Goal: Contribute content: Contribute content

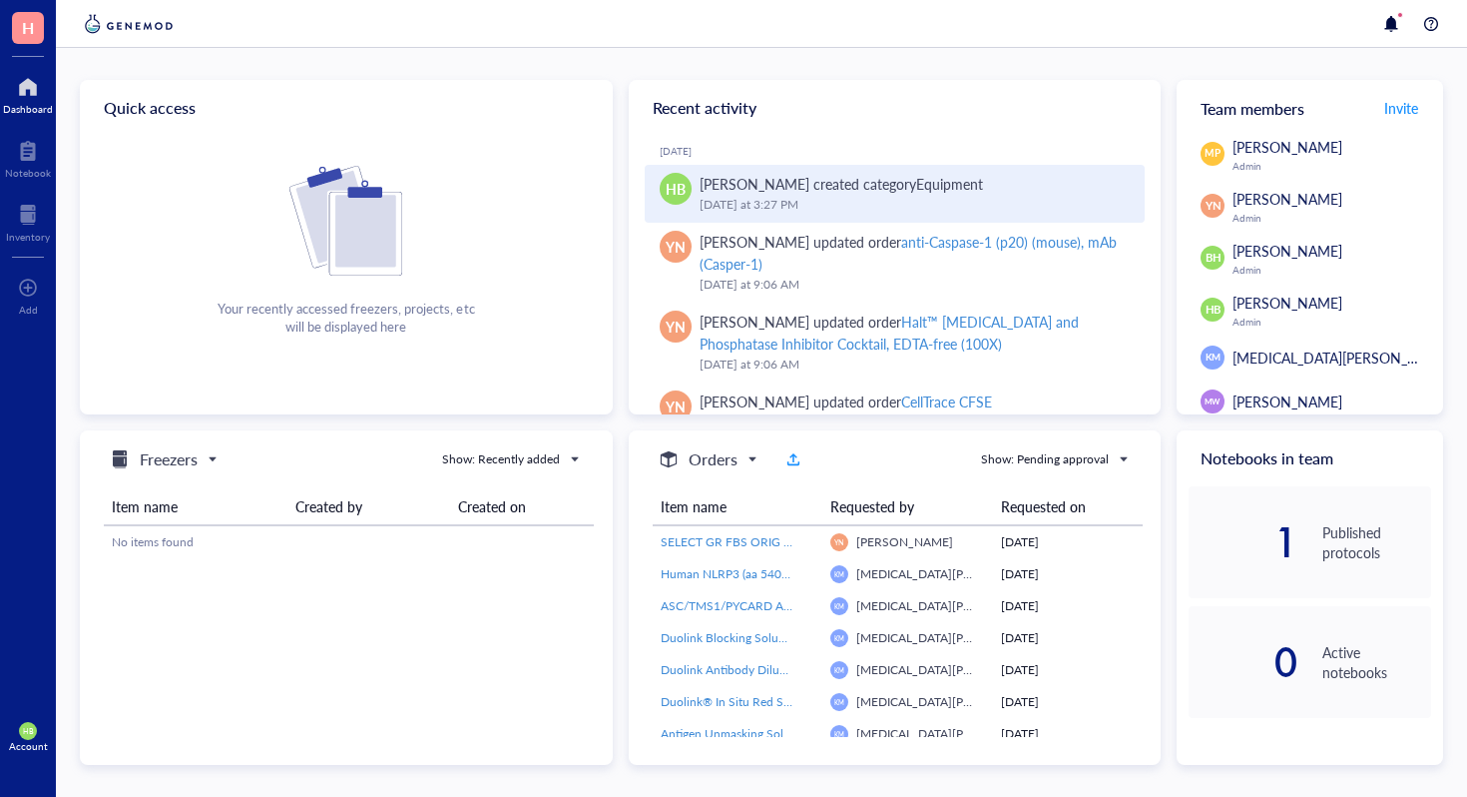
click at [849, 196] on div "[DATE] 3:27 PM" at bounding box center [915, 205] width 430 height 20
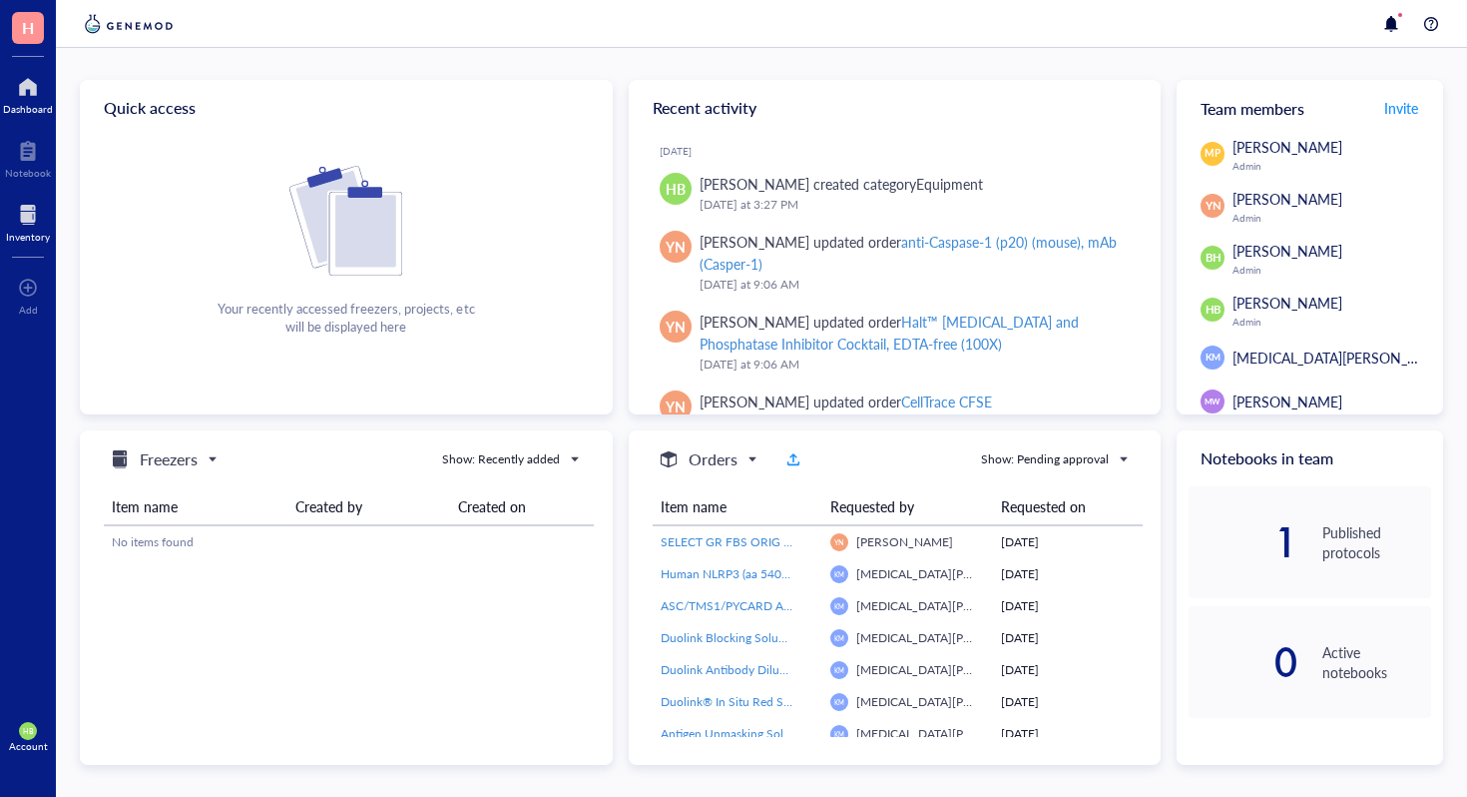
click at [32, 212] on div at bounding box center [28, 215] width 44 height 32
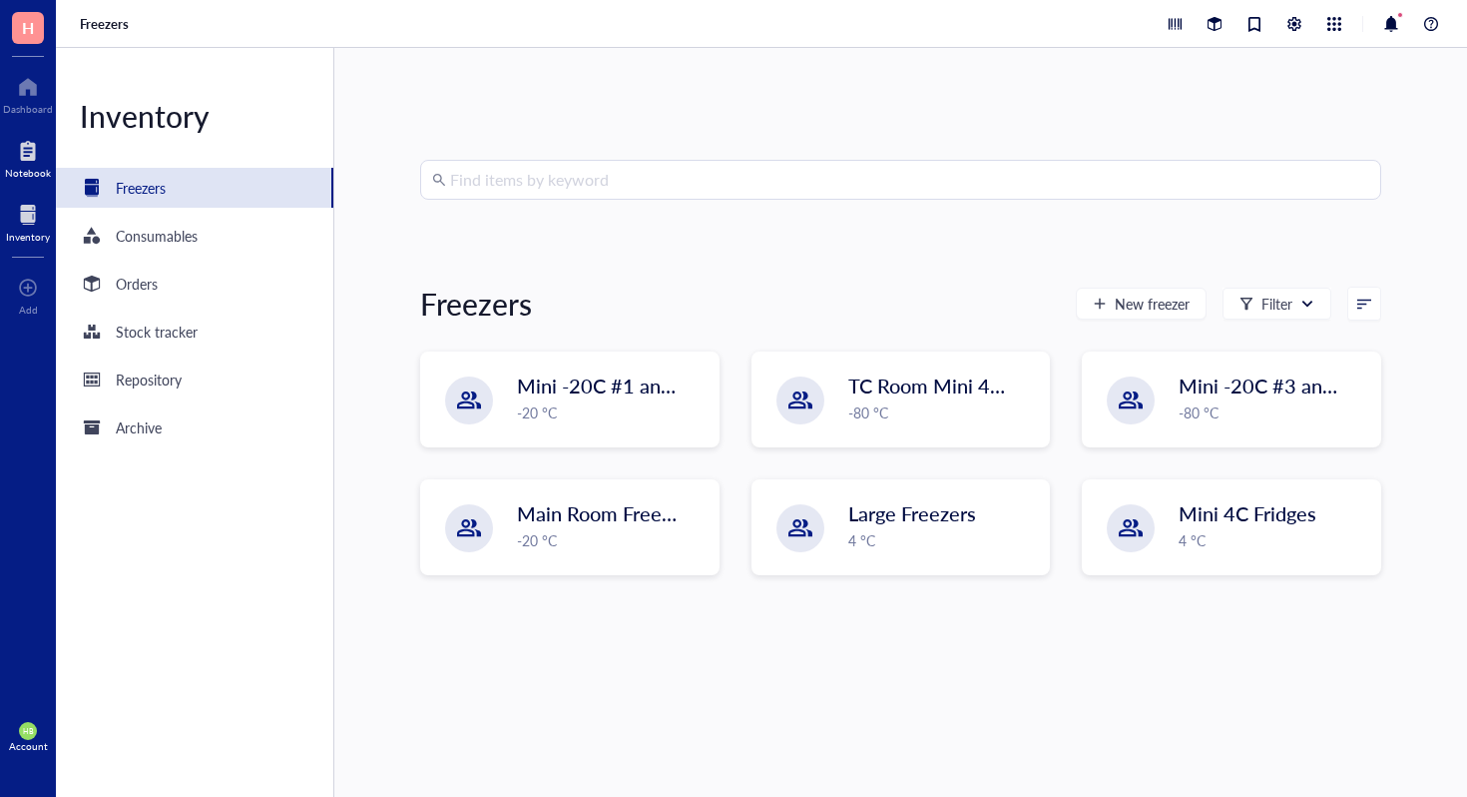
click at [24, 140] on div at bounding box center [28, 151] width 46 height 32
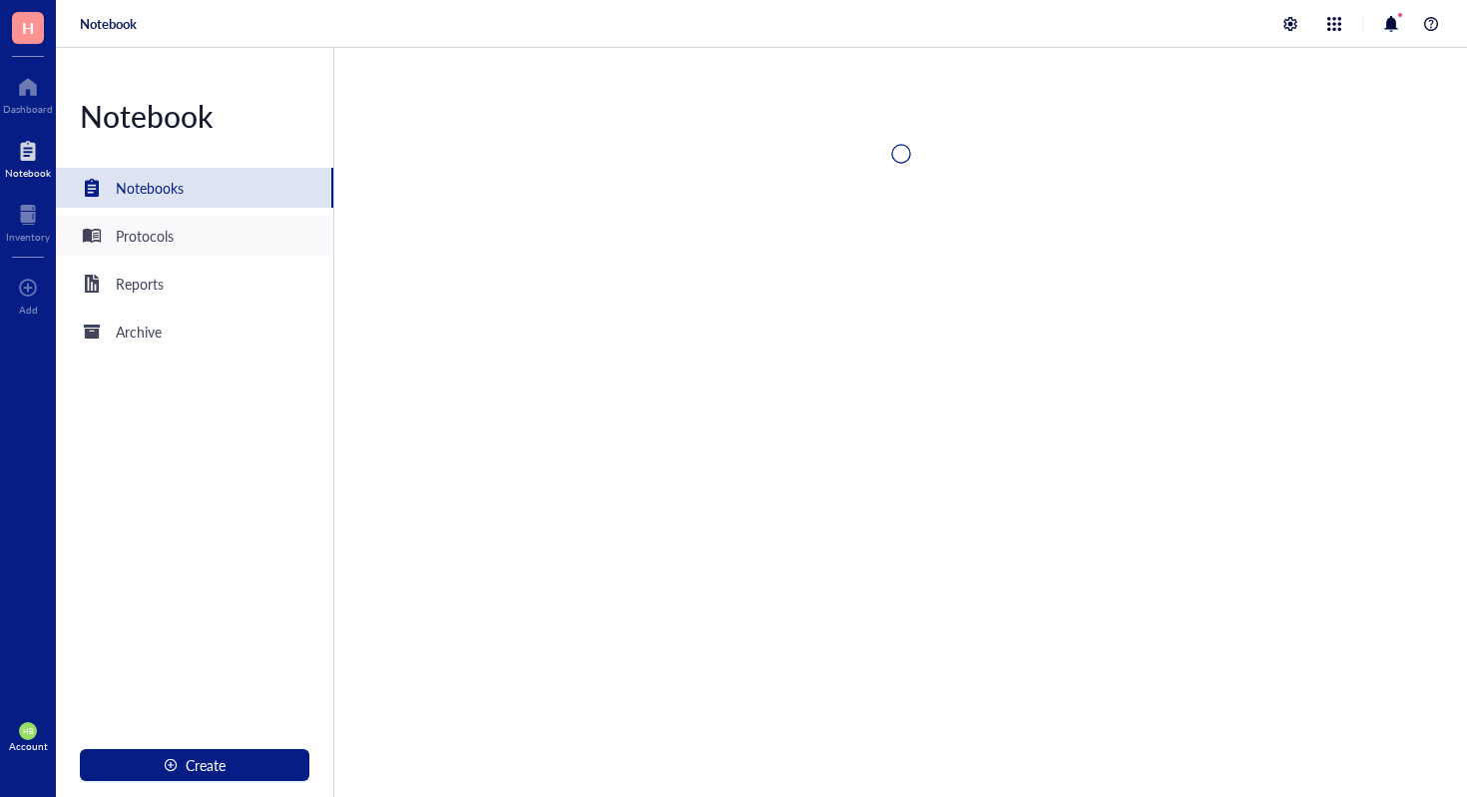
click at [175, 233] on div "Protocols" at bounding box center [194, 236] width 277 height 40
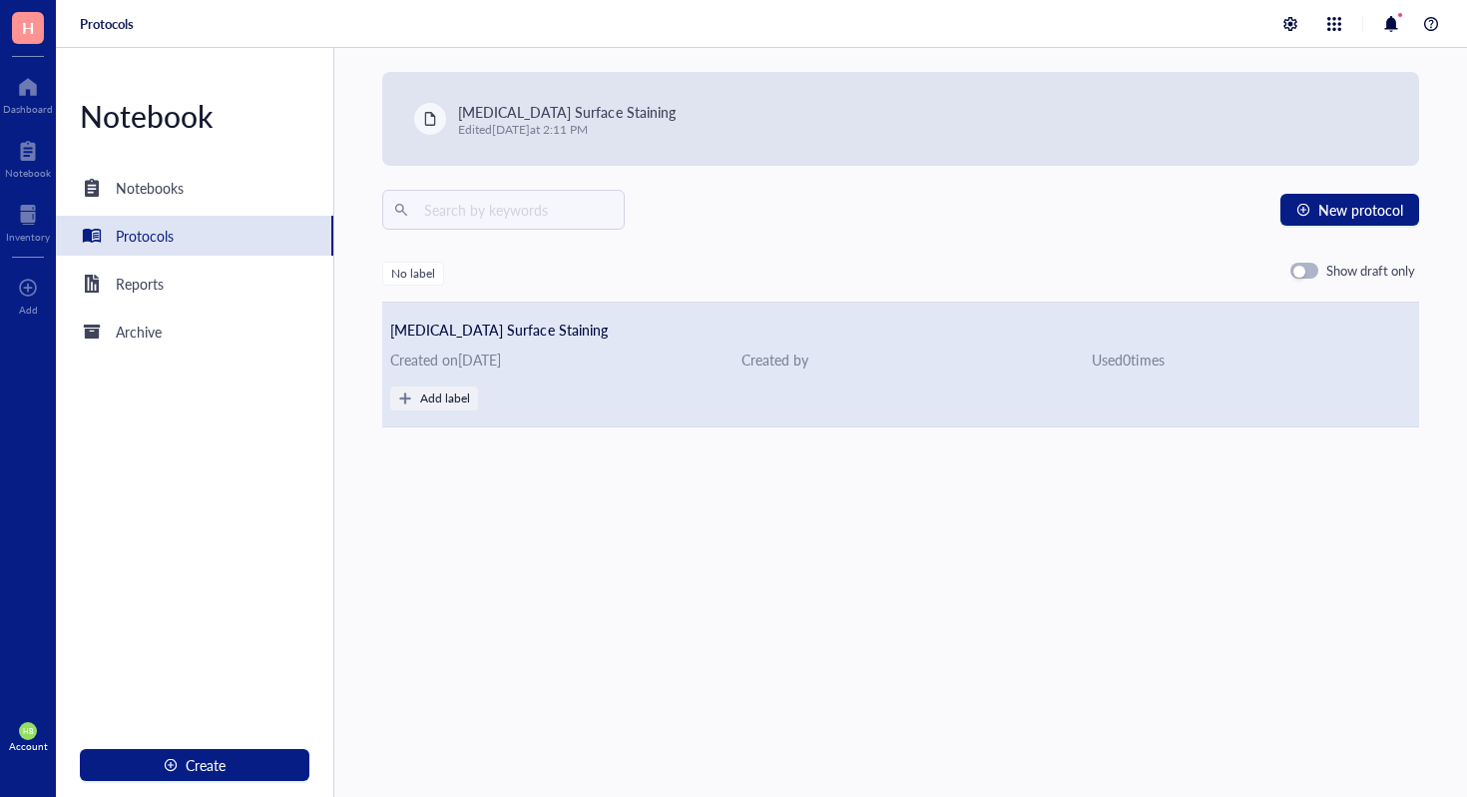
click at [550, 328] on span "[MEDICAL_DATA] Surface Staining" at bounding box center [498, 329] width 217 height 20
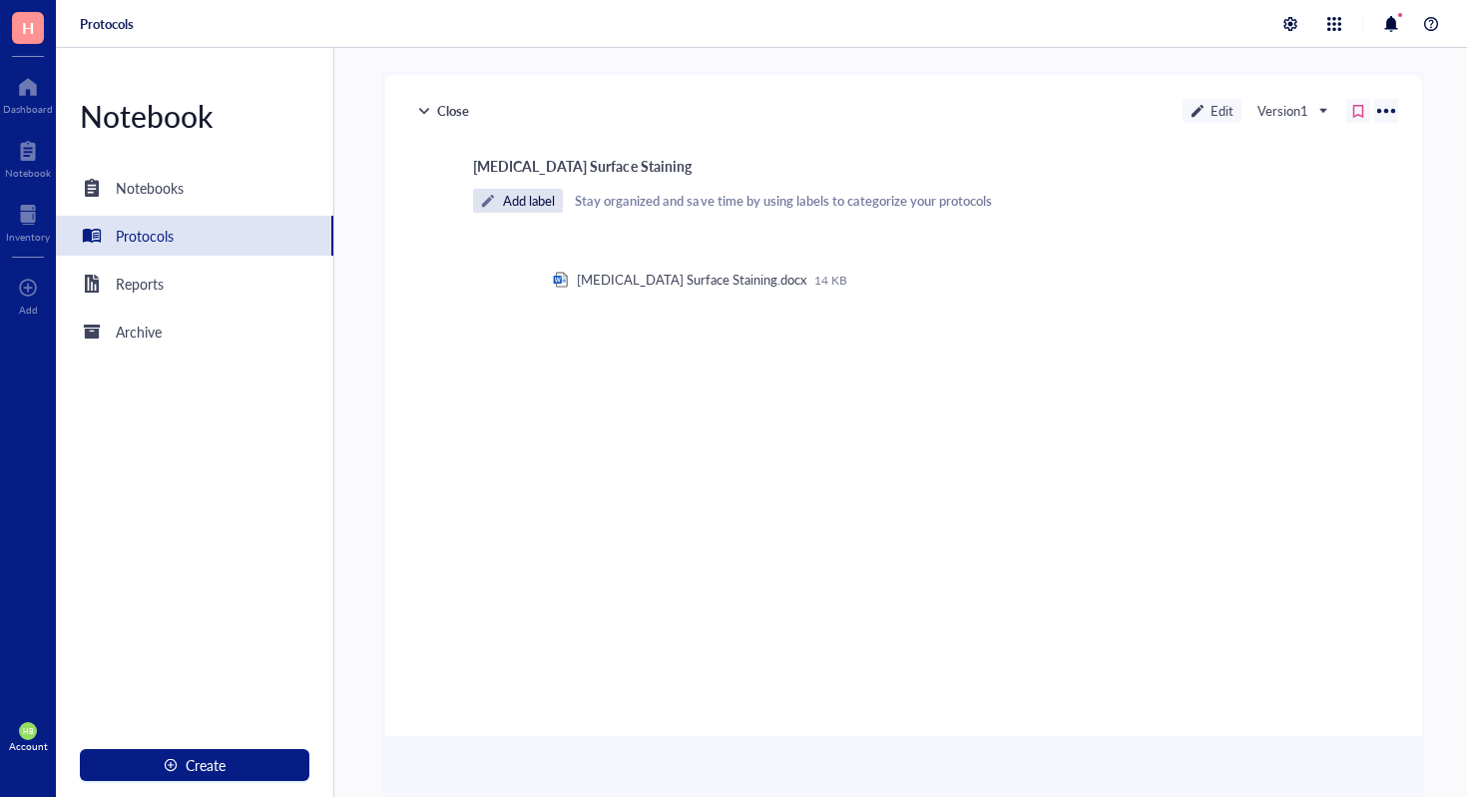
click at [224, 237] on div "Protocols" at bounding box center [194, 236] width 277 height 40
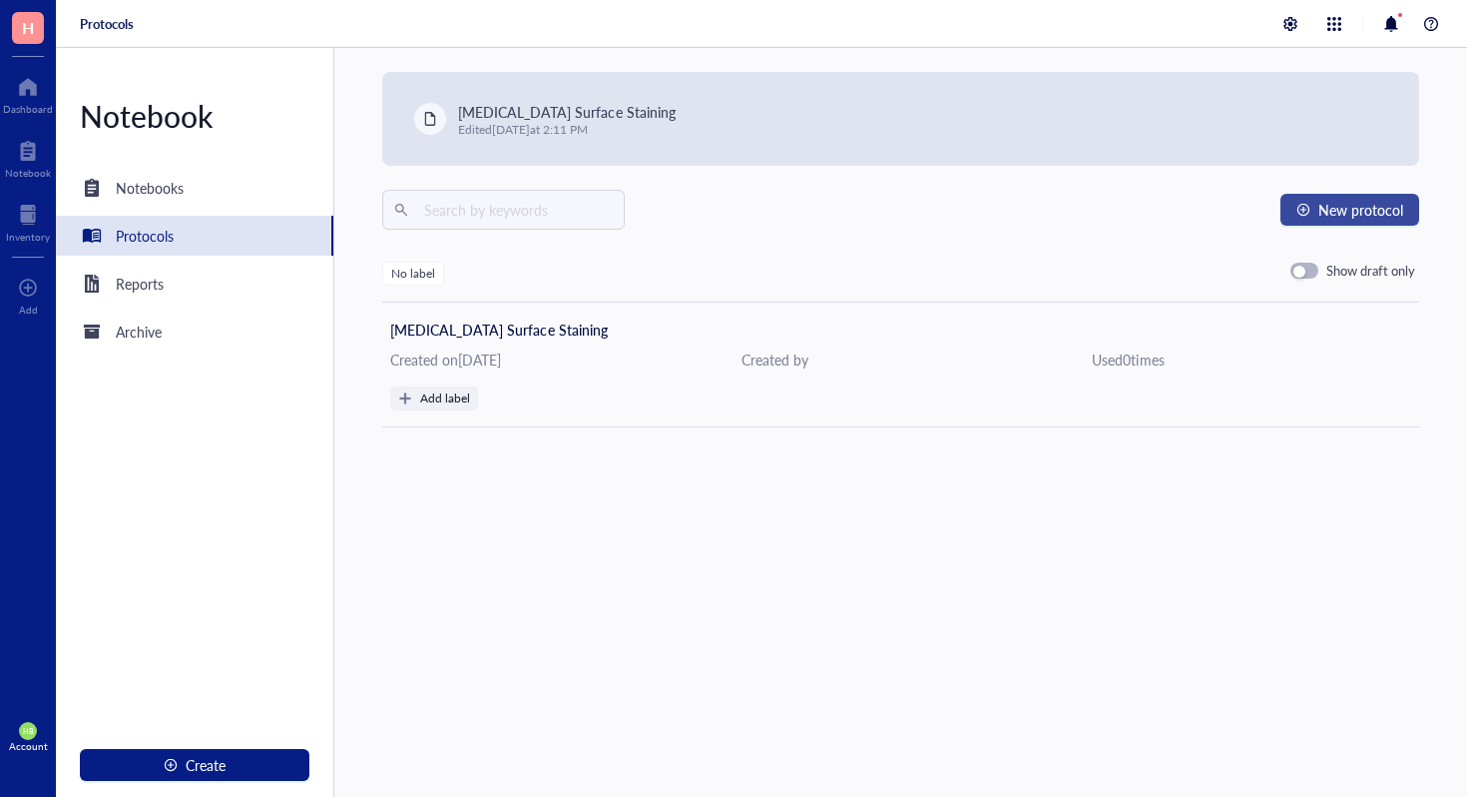
click at [1288, 207] on button "New protocol" at bounding box center [1350, 210] width 139 height 32
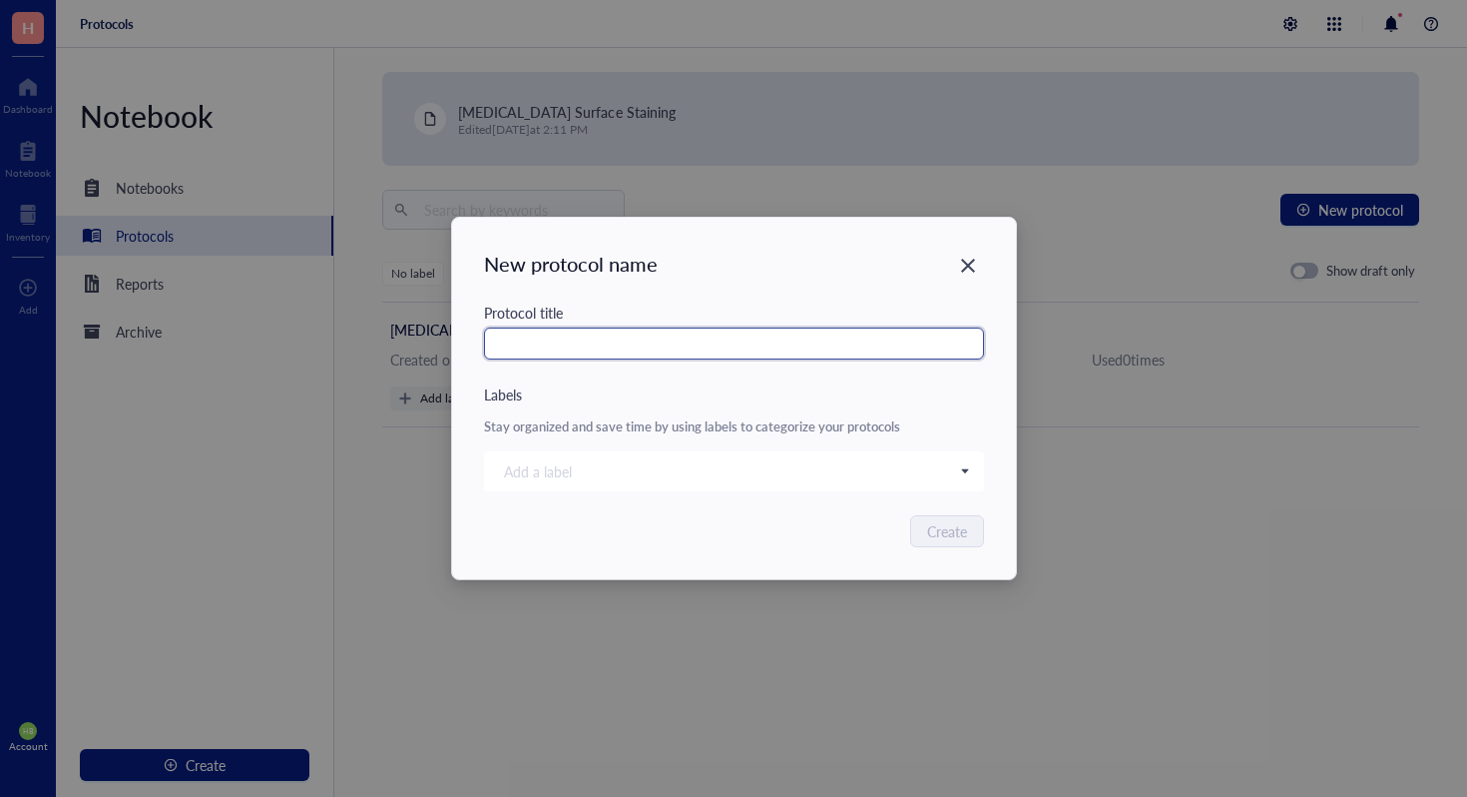
click at [659, 346] on input "text" at bounding box center [734, 343] width 500 height 32
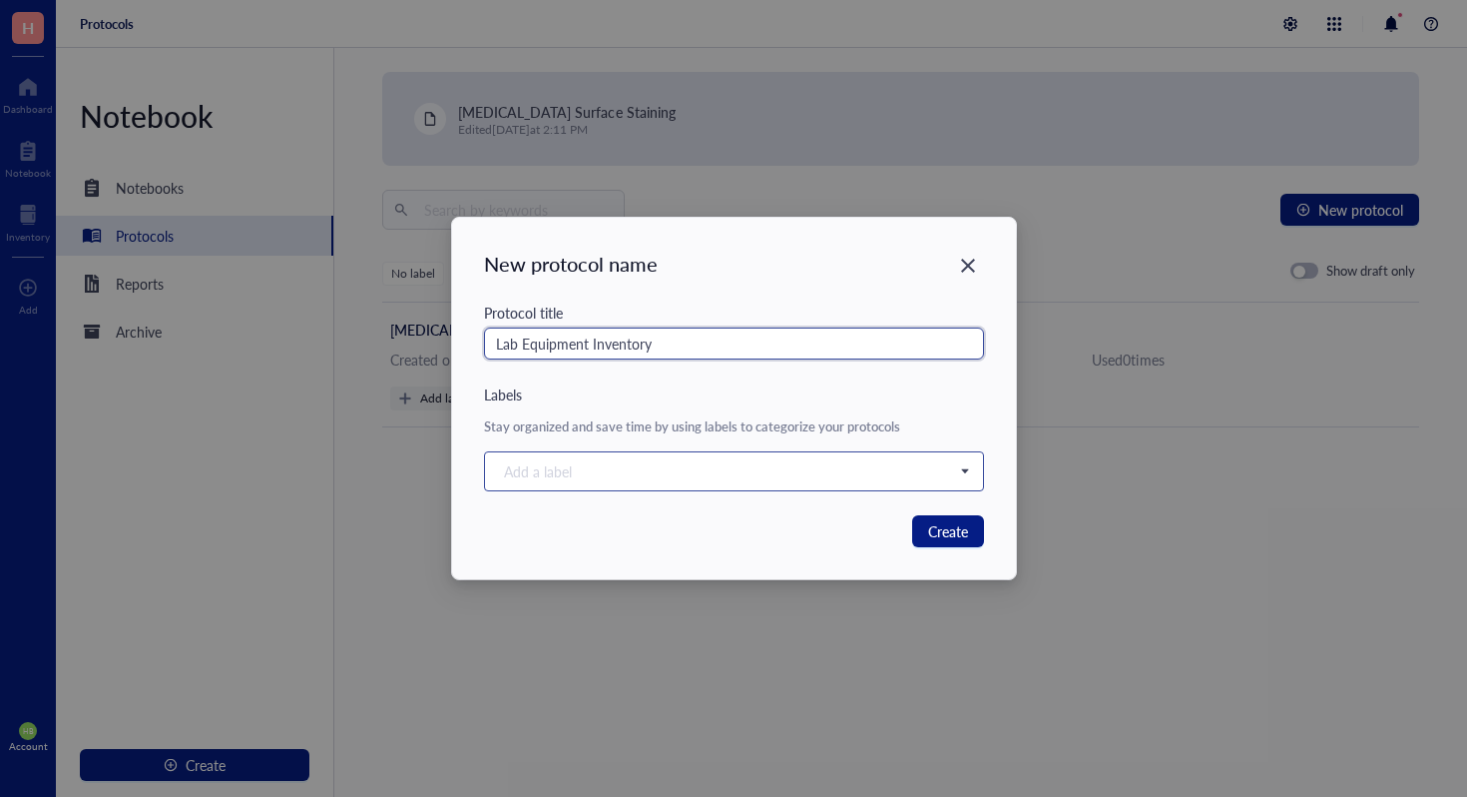
click at [833, 470] on div at bounding box center [723, 471] width 455 height 28
type input "Lab Equipment Inventory"
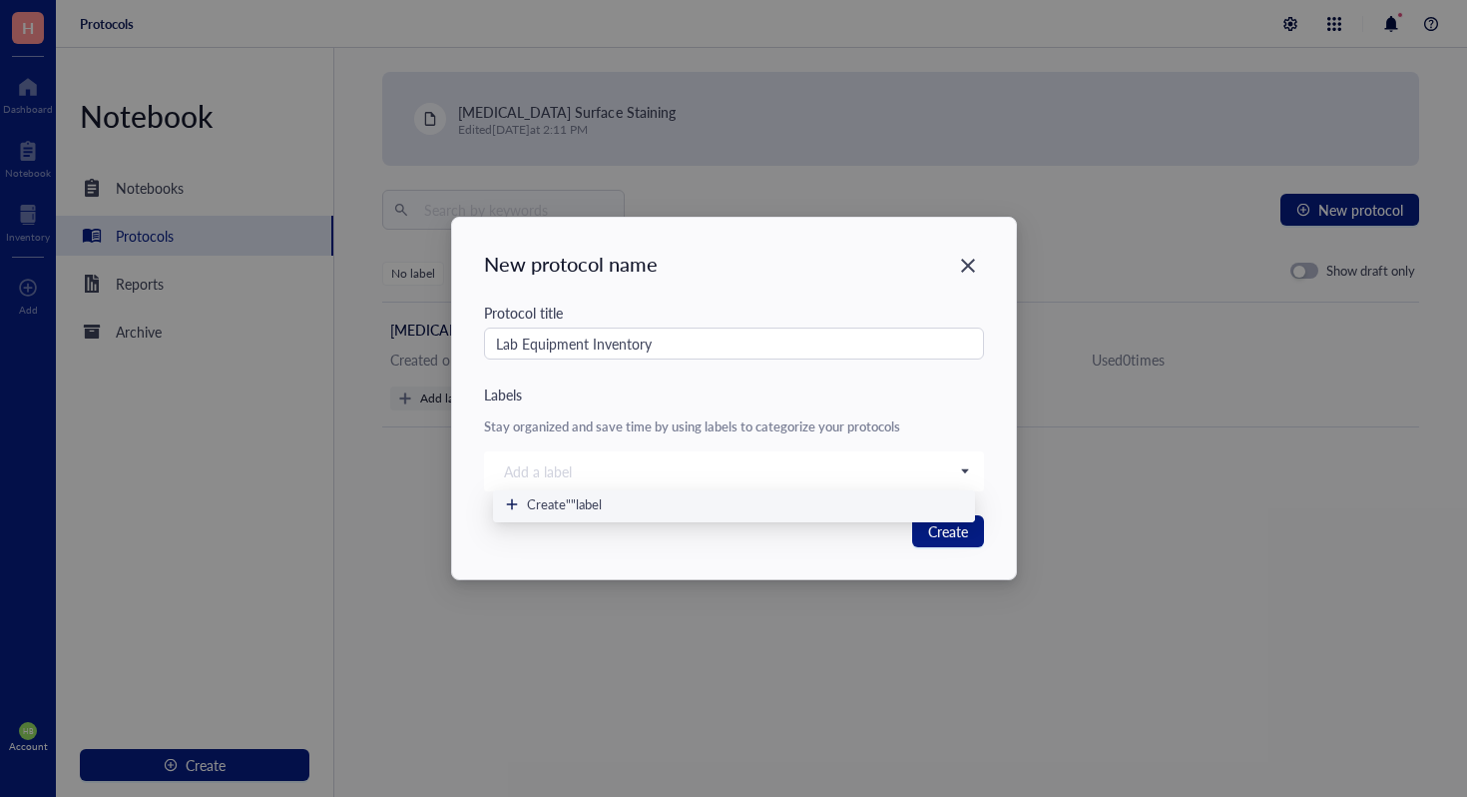
click at [863, 406] on div "Protocol title Lab Equipment Inventory Labels Stay organized and save time by u…" at bounding box center [734, 396] width 500 height 190
click at [920, 519] on button "Create" at bounding box center [948, 531] width 72 height 32
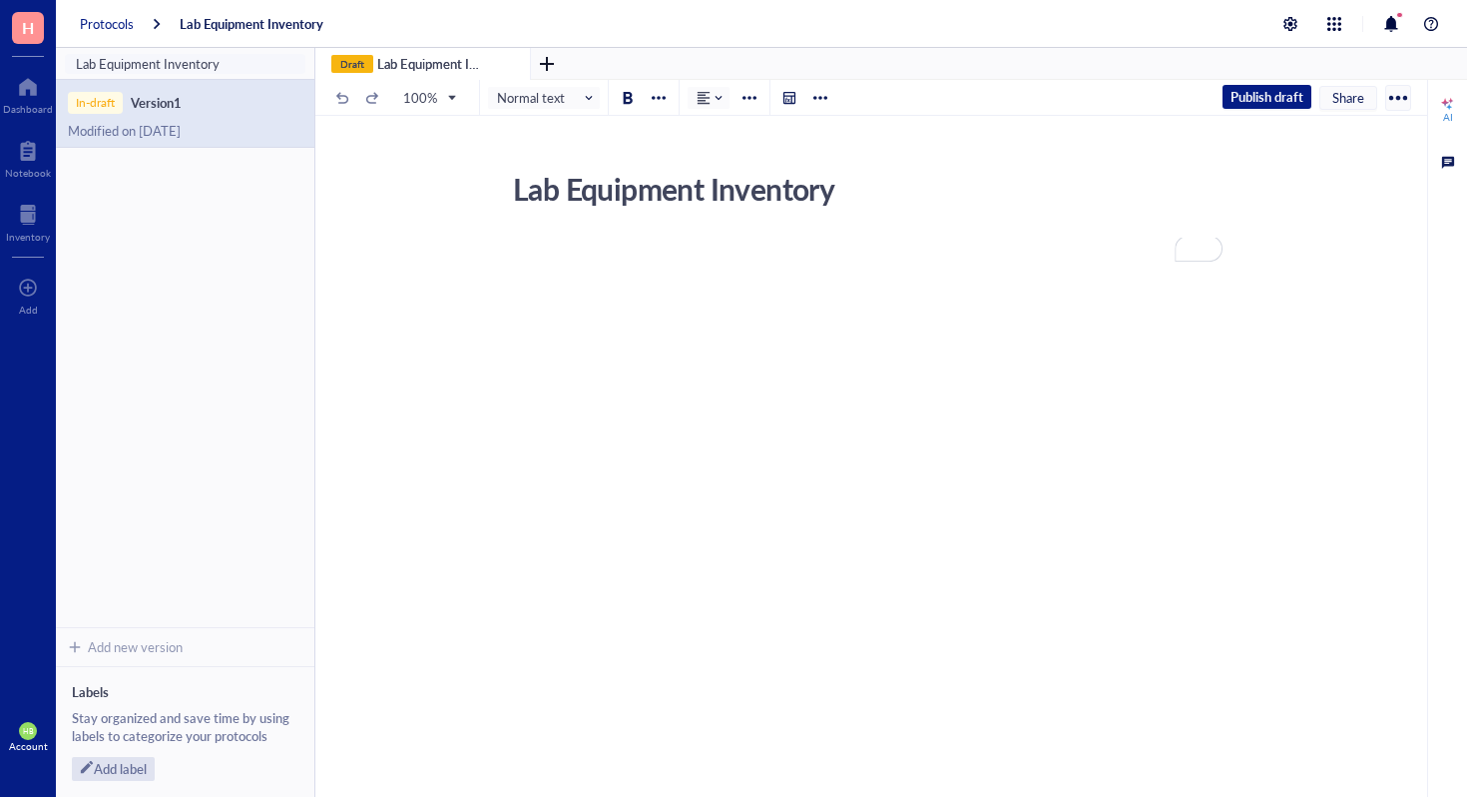
click at [108, 22] on div "Protocols" at bounding box center [107, 24] width 54 height 18
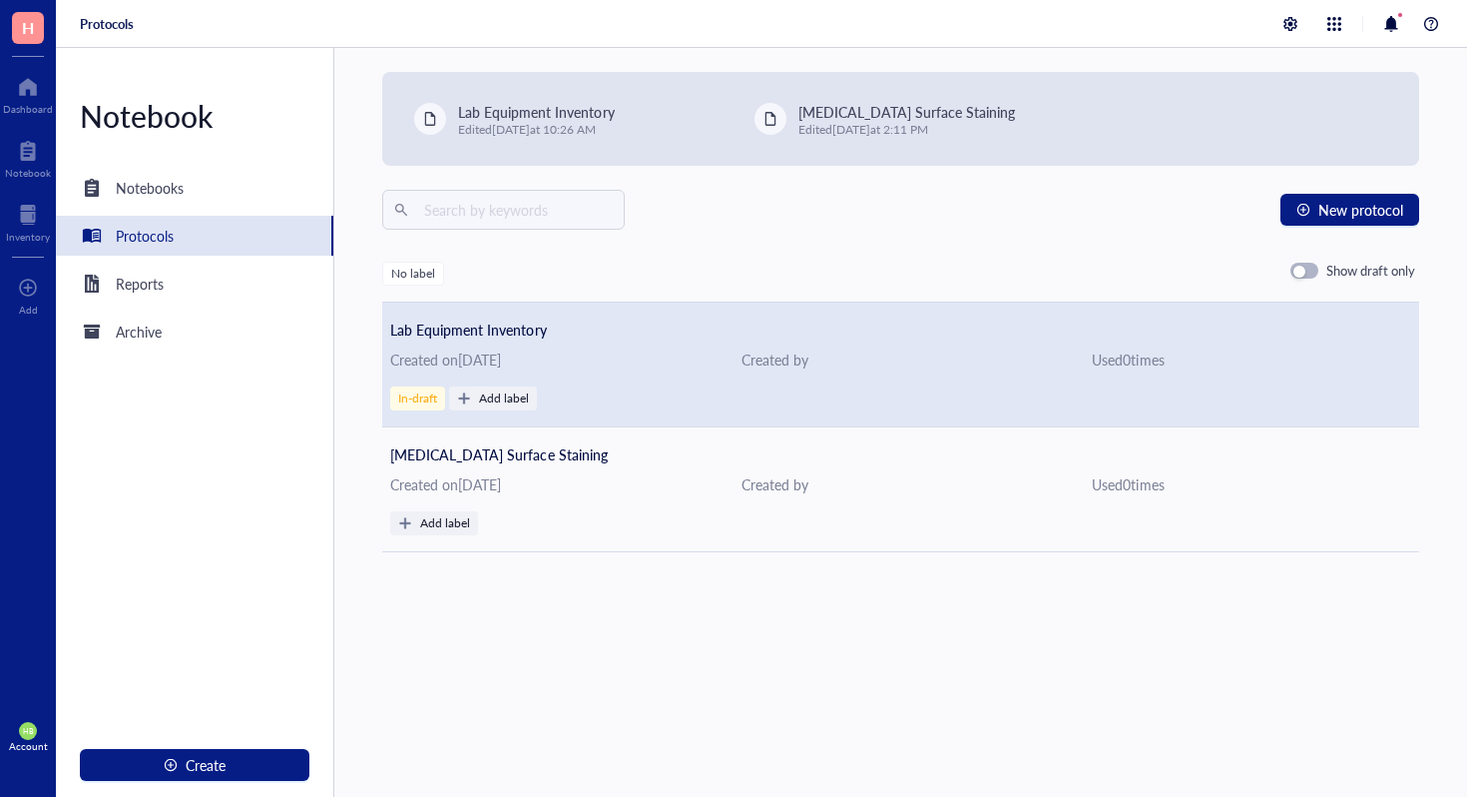
click at [481, 334] on span "Lab Equipment Inventory" at bounding box center [468, 329] width 156 height 20
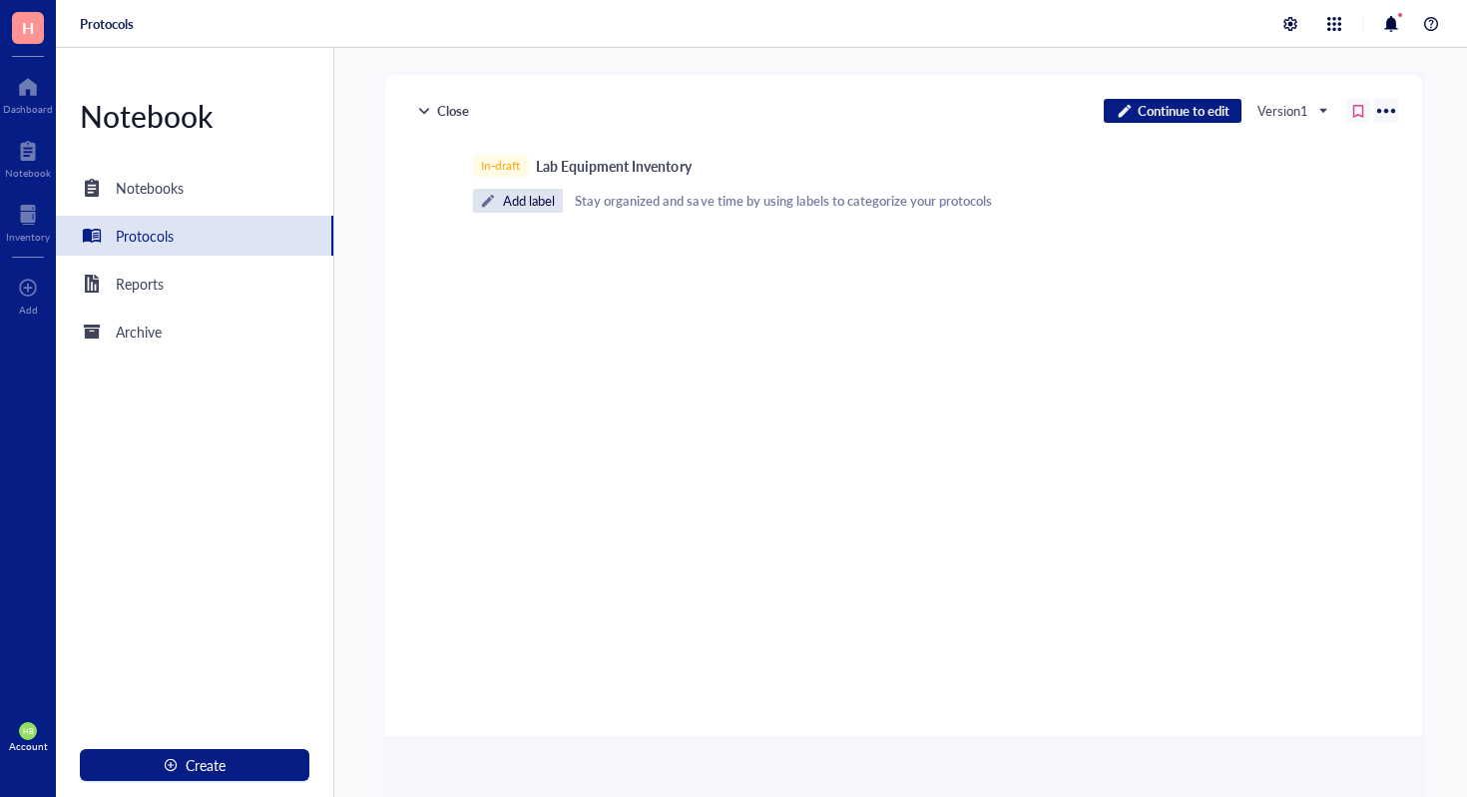
click at [499, 170] on div "In-draft" at bounding box center [500, 166] width 39 height 14
click at [1167, 94] on div "Close Continue to edit Version 1 In-draft Lab Equipment Inventory Add label Sta…" at bounding box center [903, 405] width 1037 height 661
click at [1167, 104] on span "Continue to edit" at bounding box center [1184, 111] width 92 height 18
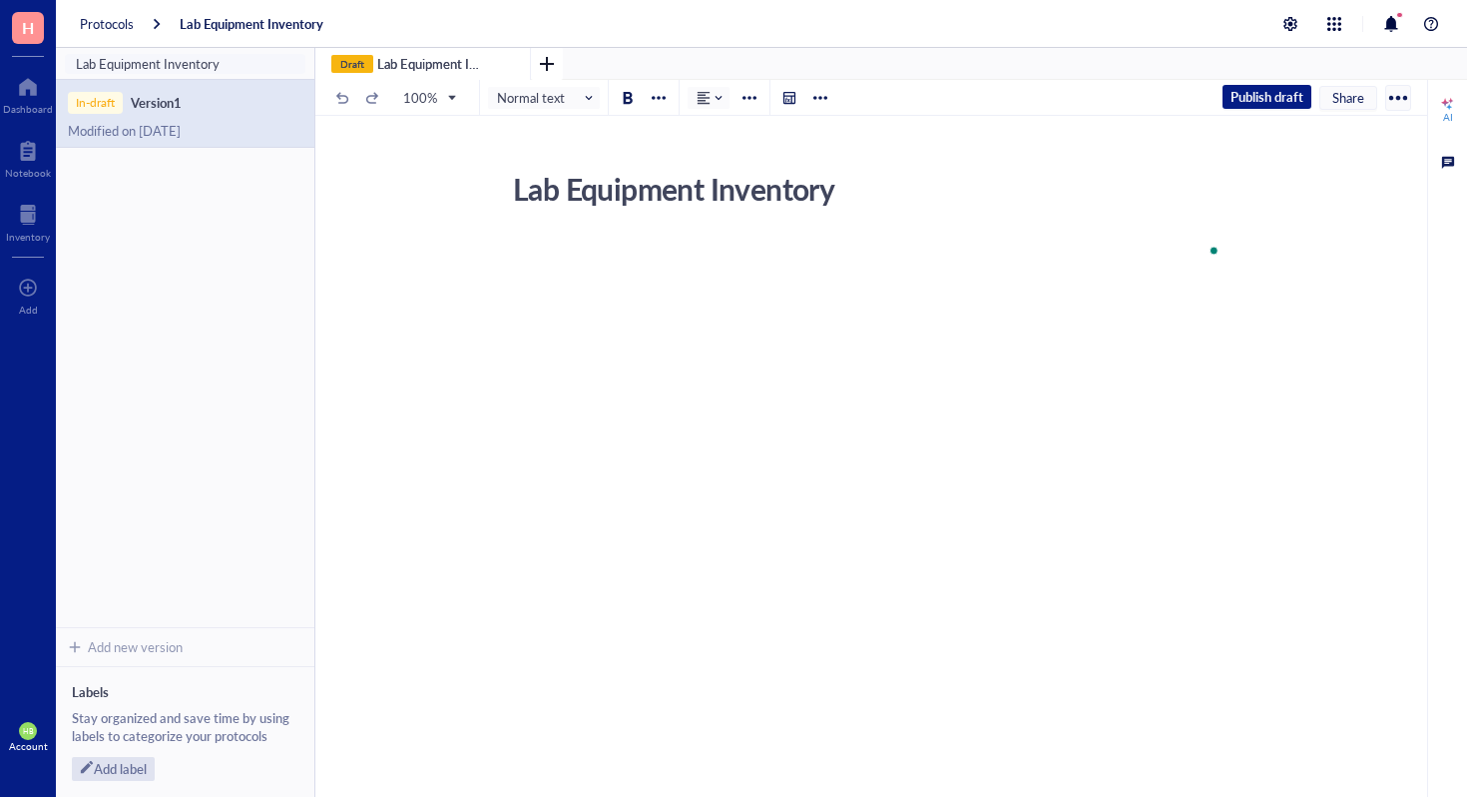
click at [553, 57] on div at bounding box center [547, 64] width 43 height 43
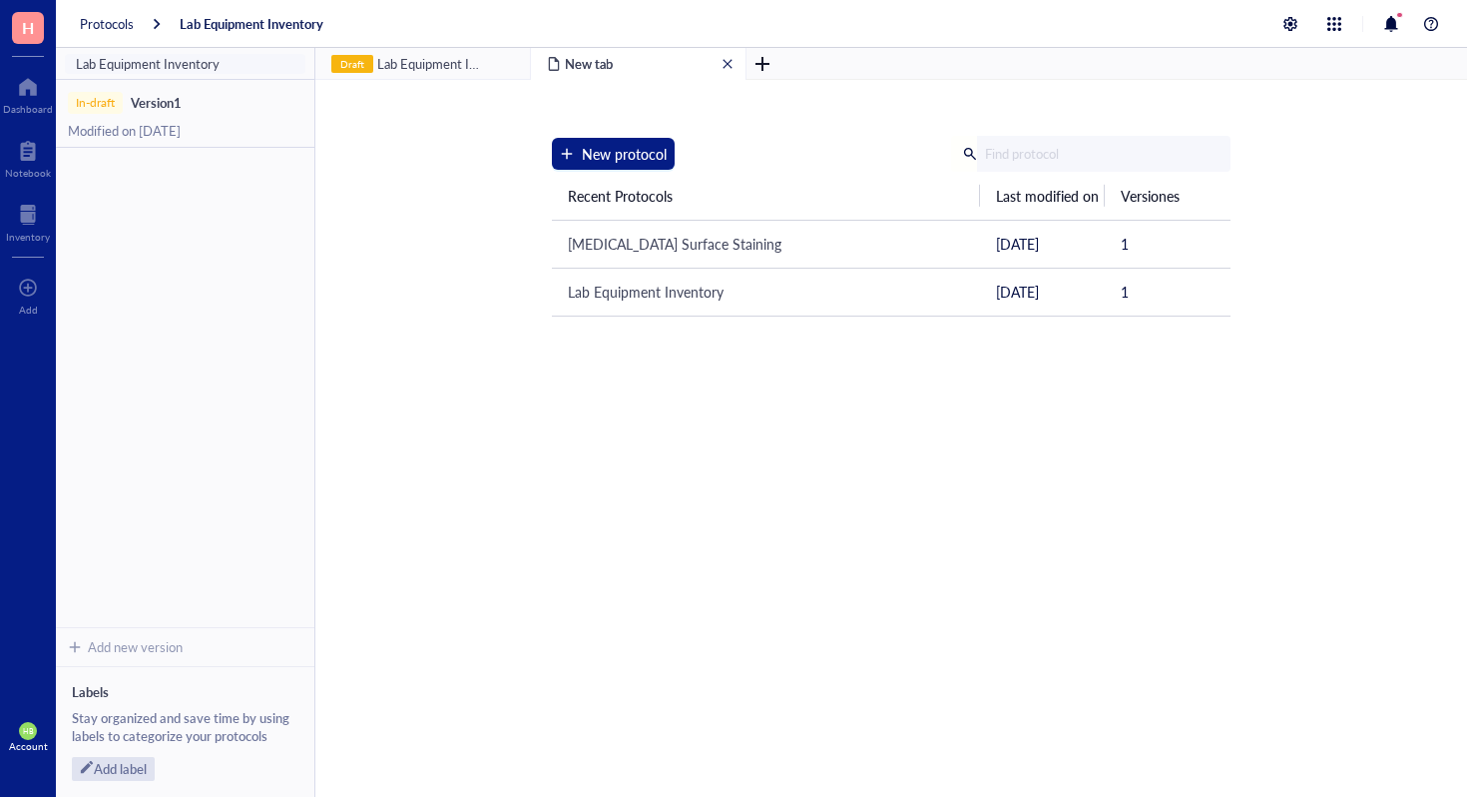
click at [731, 65] on span "close" at bounding box center [728, 64] width 12 height 12
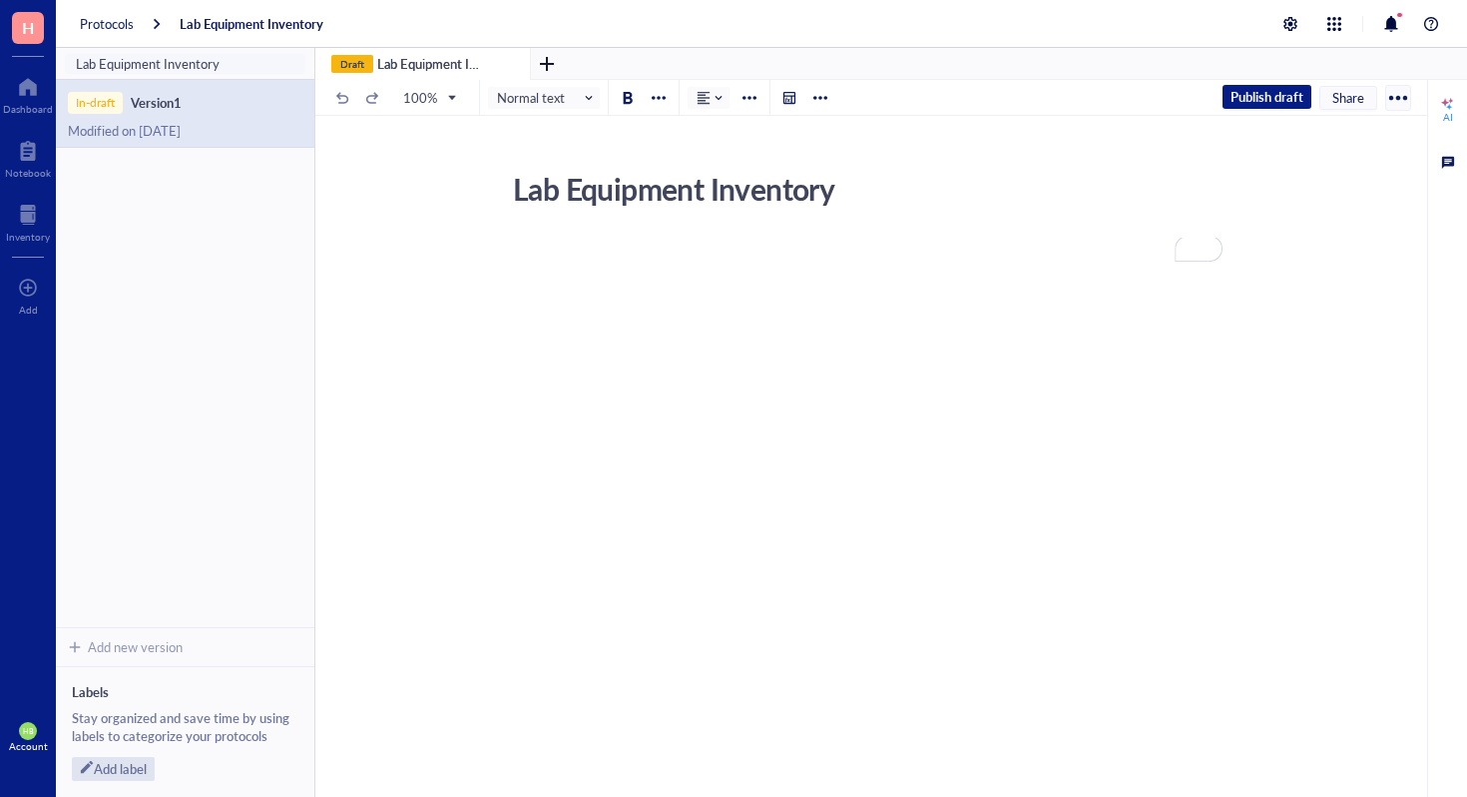
click at [602, 219] on div "Lab Equipment Inventory Lab Equipment Inventory ﻿" at bounding box center [867, 393] width 1104 height 459
click at [783, 254] on div "﻿" at bounding box center [867, 251] width 711 height 18
click at [1031, 201] on div "Lab Equipment Inventory" at bounding box center [859, 189] width 711 height 50
click at [1404, 100] on div at bounding box center [1398, 98] width 32 height 32
click at [822, 253] on div "﻿" at bounding box center [867, 251] width 711 height 18
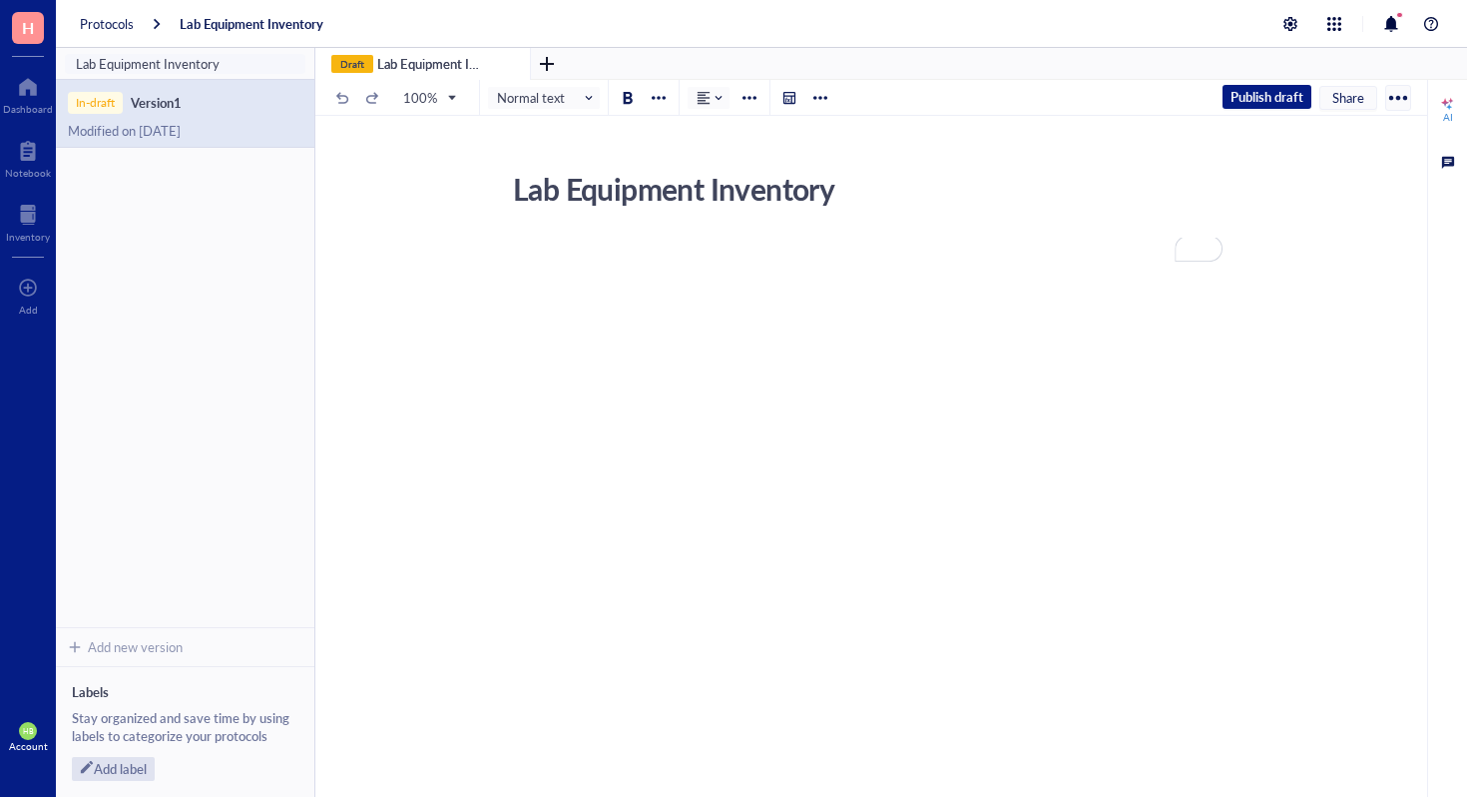
click at [535, 367] on div "﻿" at bounding box center [867, 430] width 711 height 385
click at [578, 370] on div "﻿" at bounding box center [867, 430] width 711 height 385
click at [102, 22] on div "Protocols" at bounding box center [107, 24] width 54 height 18
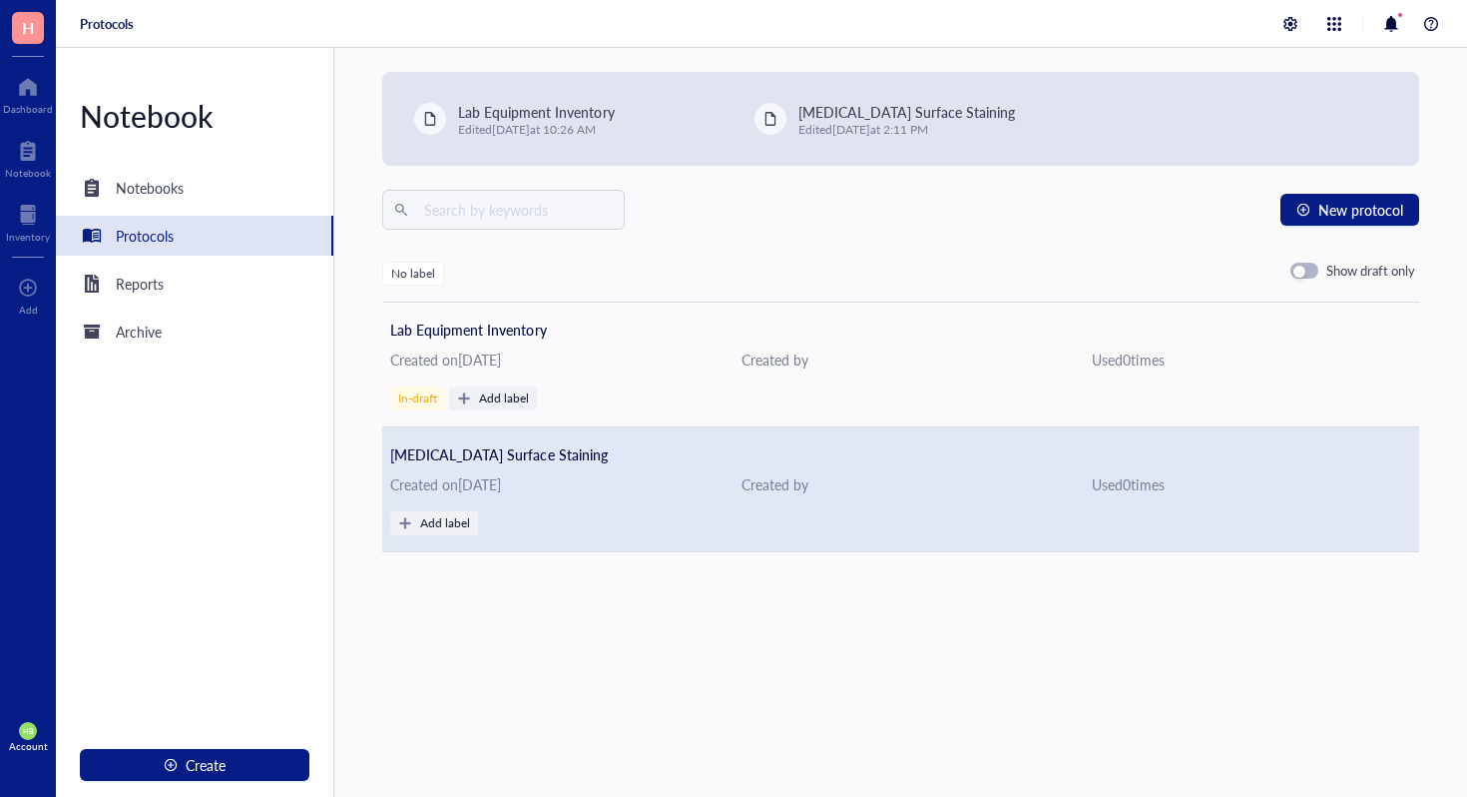
click at [501, 461] on span "[MEDICAL_DATA] Surface Staining" at bounding box center [498, 454] width 217 height 20
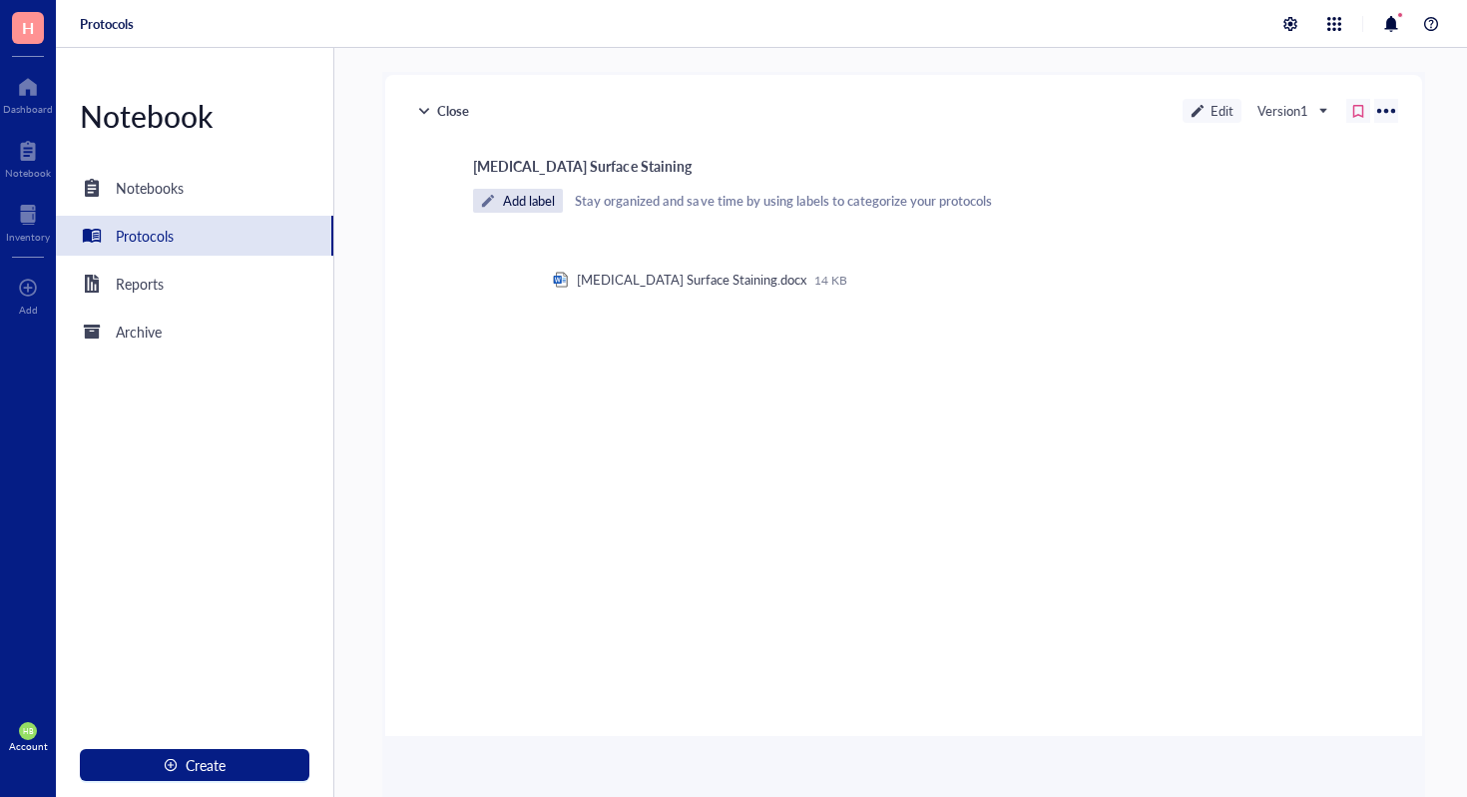
click at [160, 233] on div "Protocols" at bounding box center [145, 236] width 58 height 22
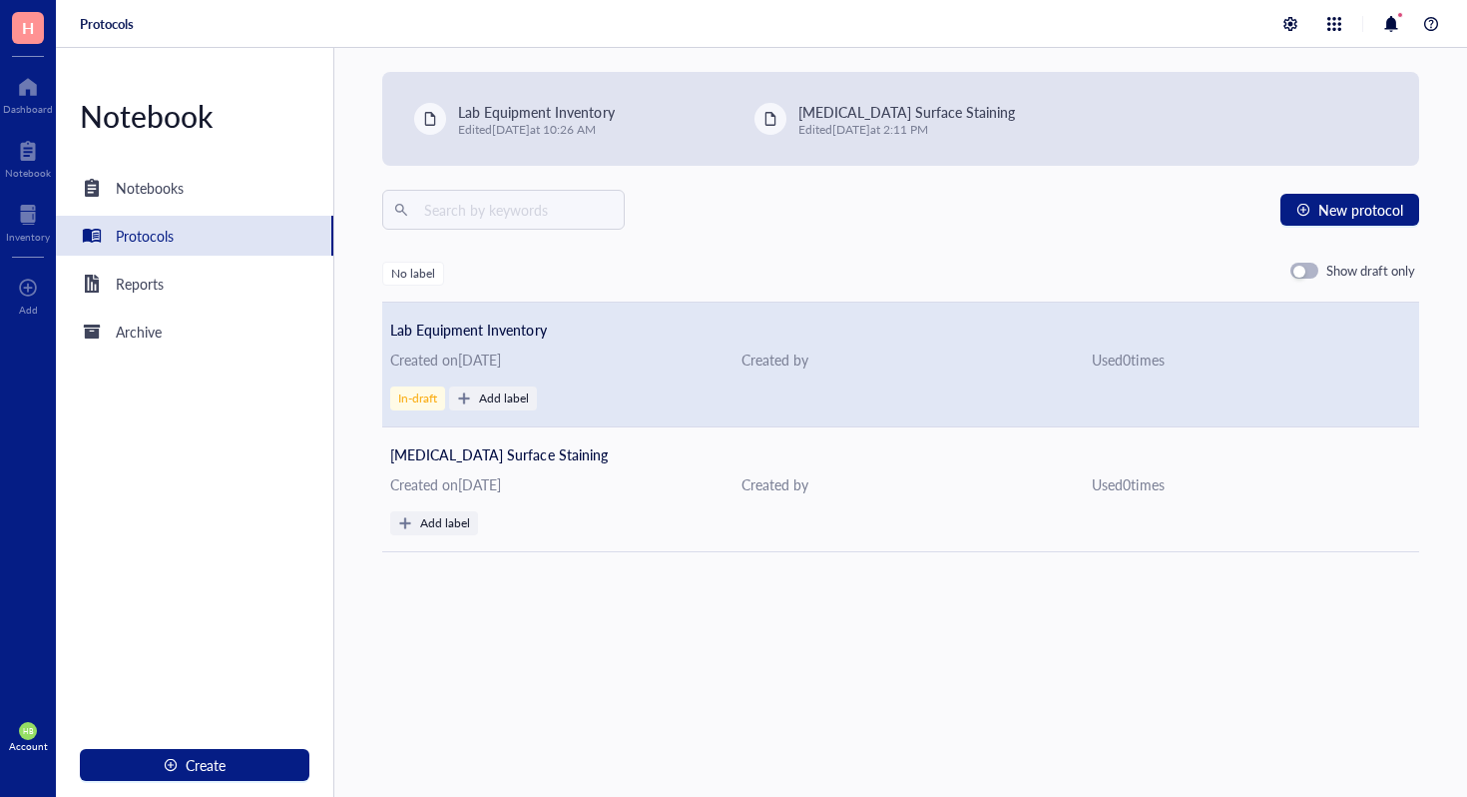
click at [429, 340] on div "Lab Equipment Inventory Created on [DATE] Created by Used 0 time s In-draft Add…" at bounding box center [900, 364] width 1037 height 125
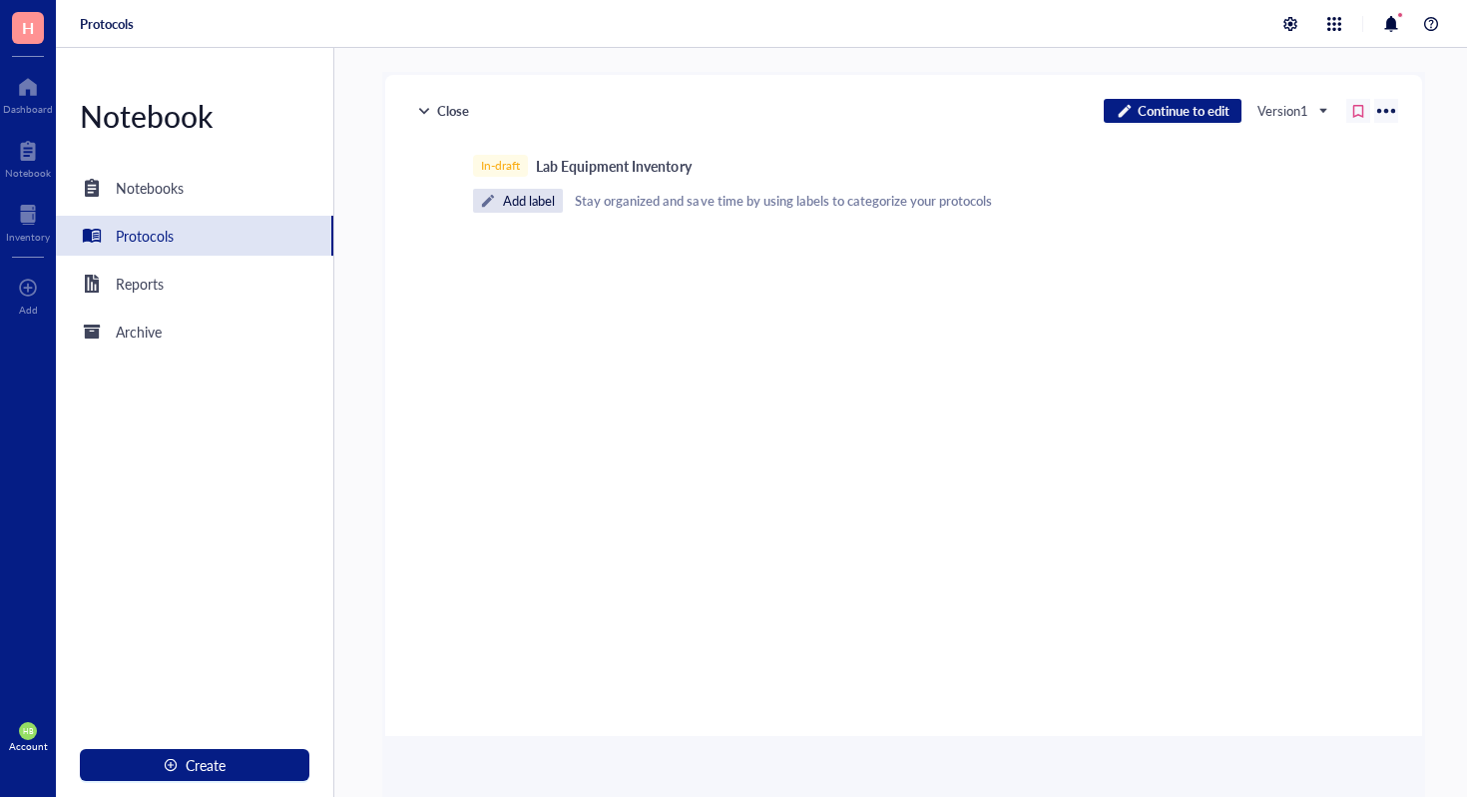
click at [592, 246] on div "﻿" at bounding box center [900, 250] width 711 height 18
click at [542, 213] on div "In-draft Lab Equipment Inventory Add label Stay organized and save time by usin…" at bounding box center [903, 433] width 1029 height 557
click at [542, 207] on span "Add label" at bounding box center [518, 201] width 90 height 24
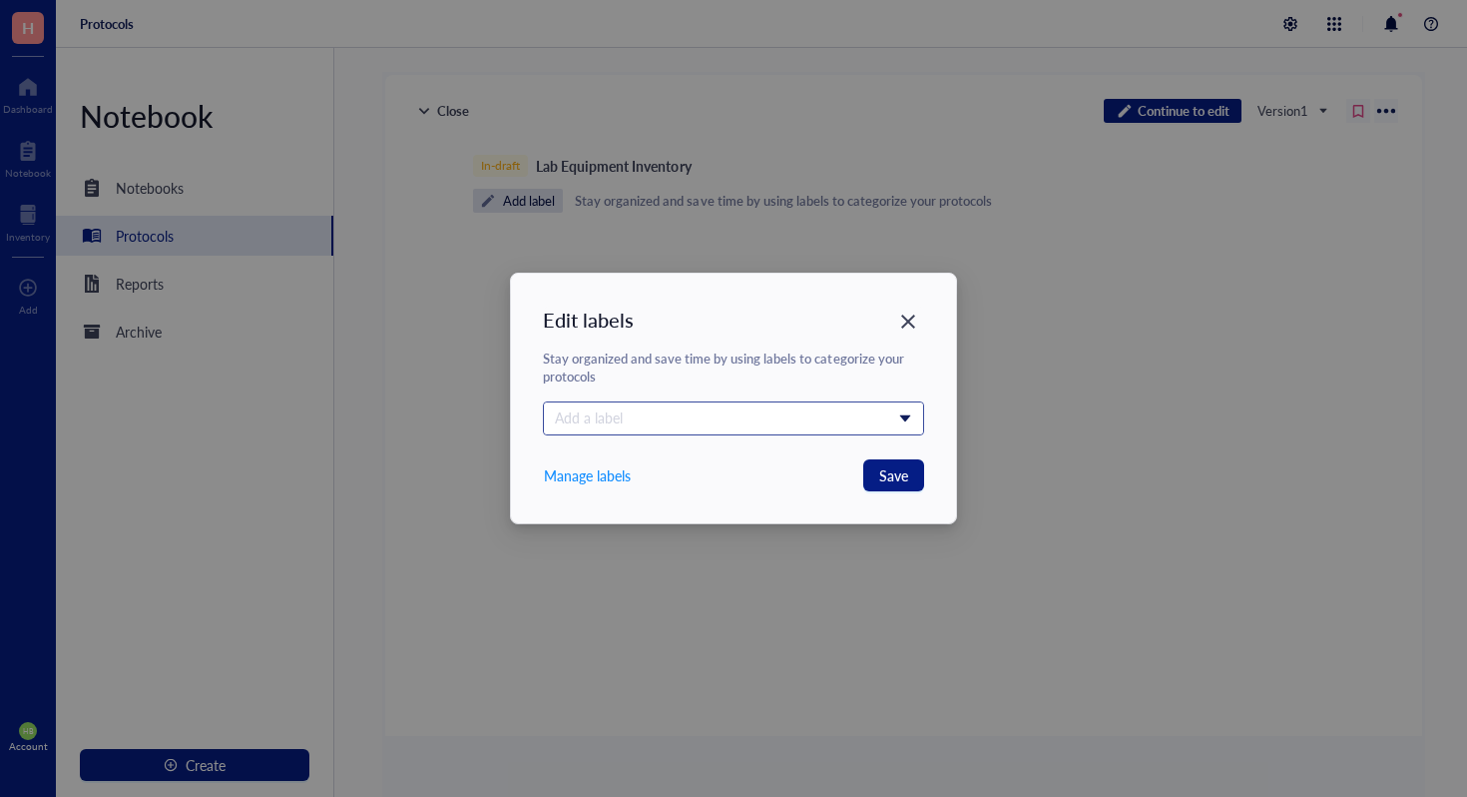
click at [826, 420] on div at bounding box center [723, 417] width 352 height 28
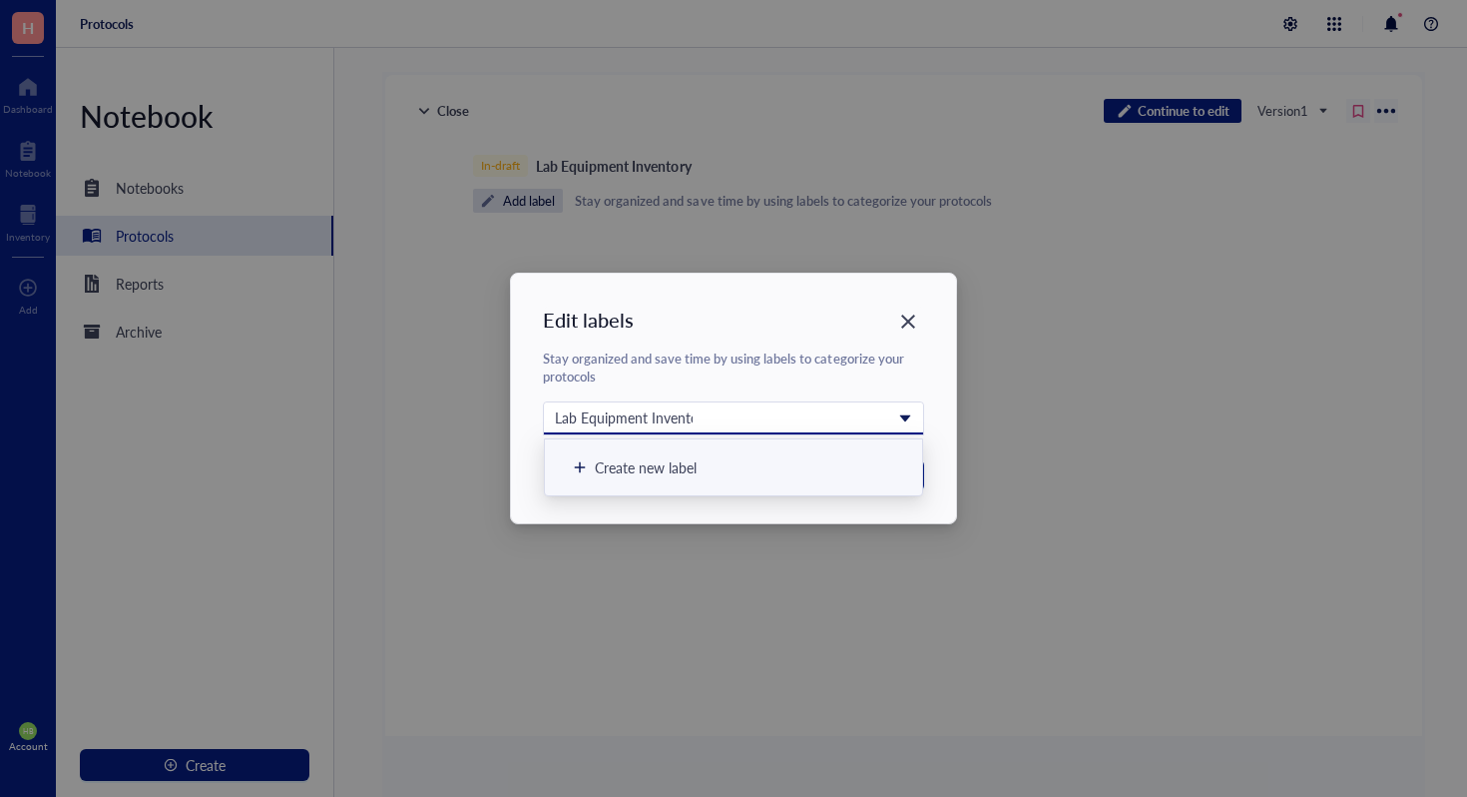
type input "Lab Equipment Inventory"
click at [907, 354] on div "Stay organized and save time by using labels to categorize your protocols" at bounding box center [733, 367] width 381 height 36
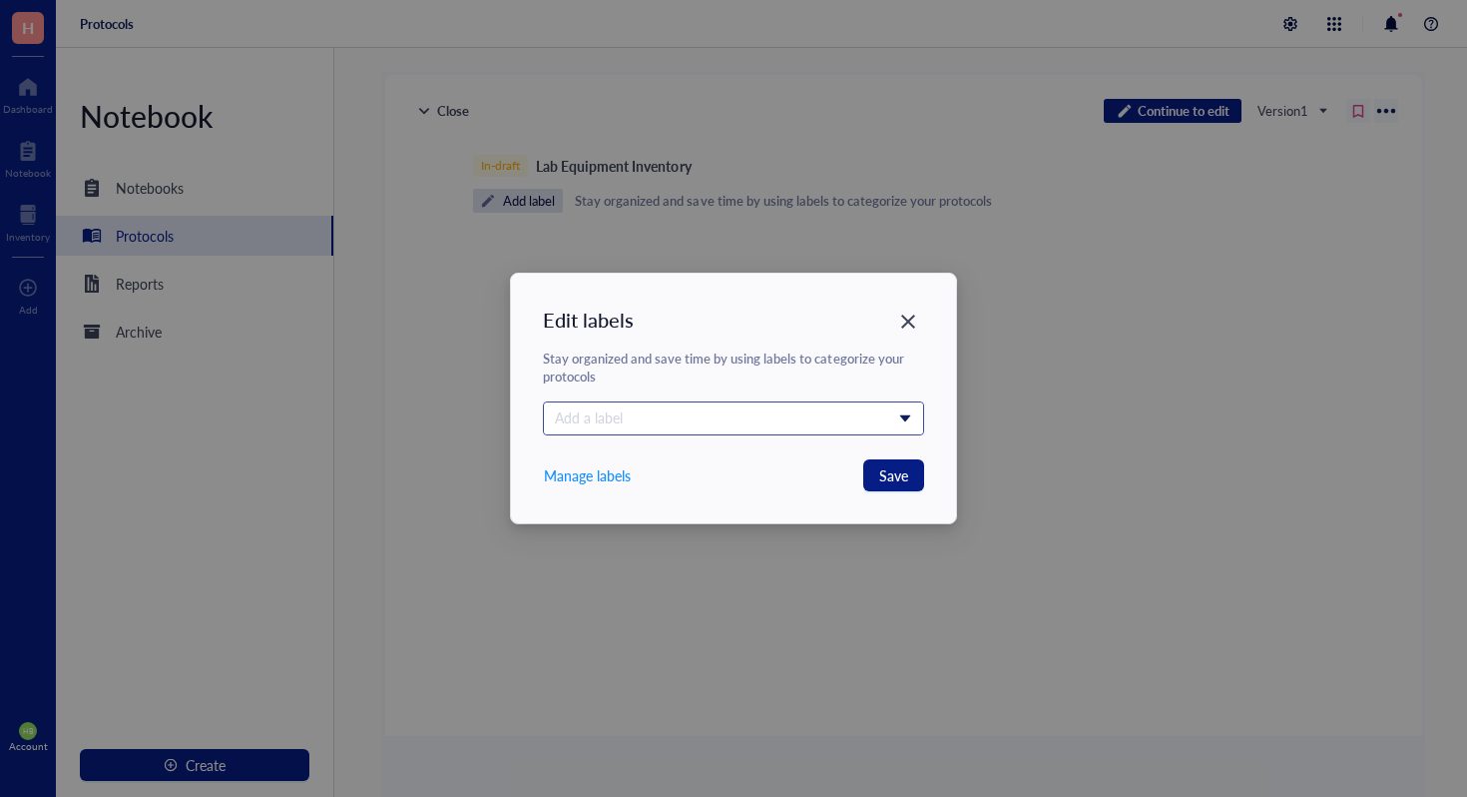
click at [854, 417] on div at bounding box center [723, 417] width 352 height 28
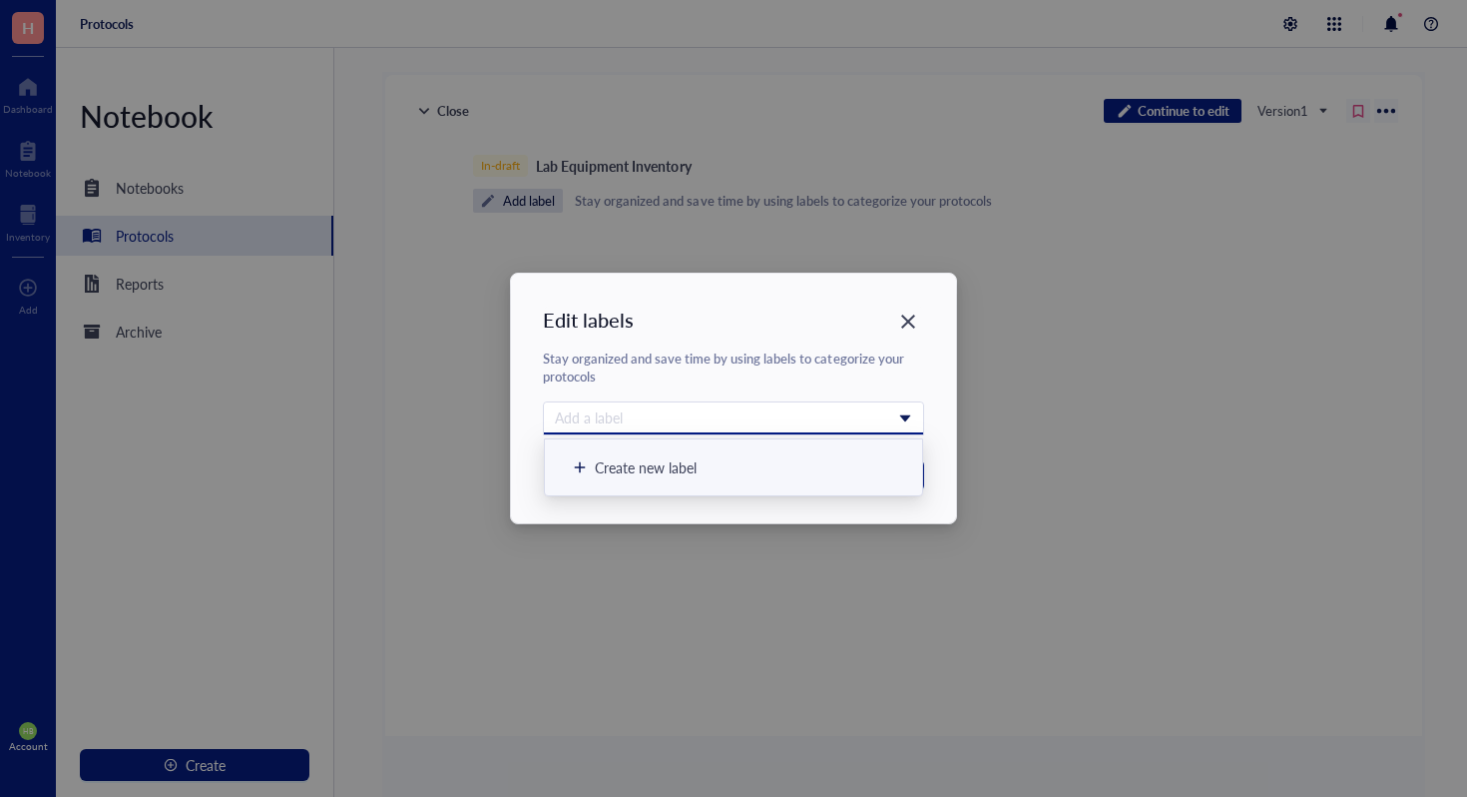
click at [834, 444] on div "Create new label" at bounding box center [733, 467] width 353 height 46
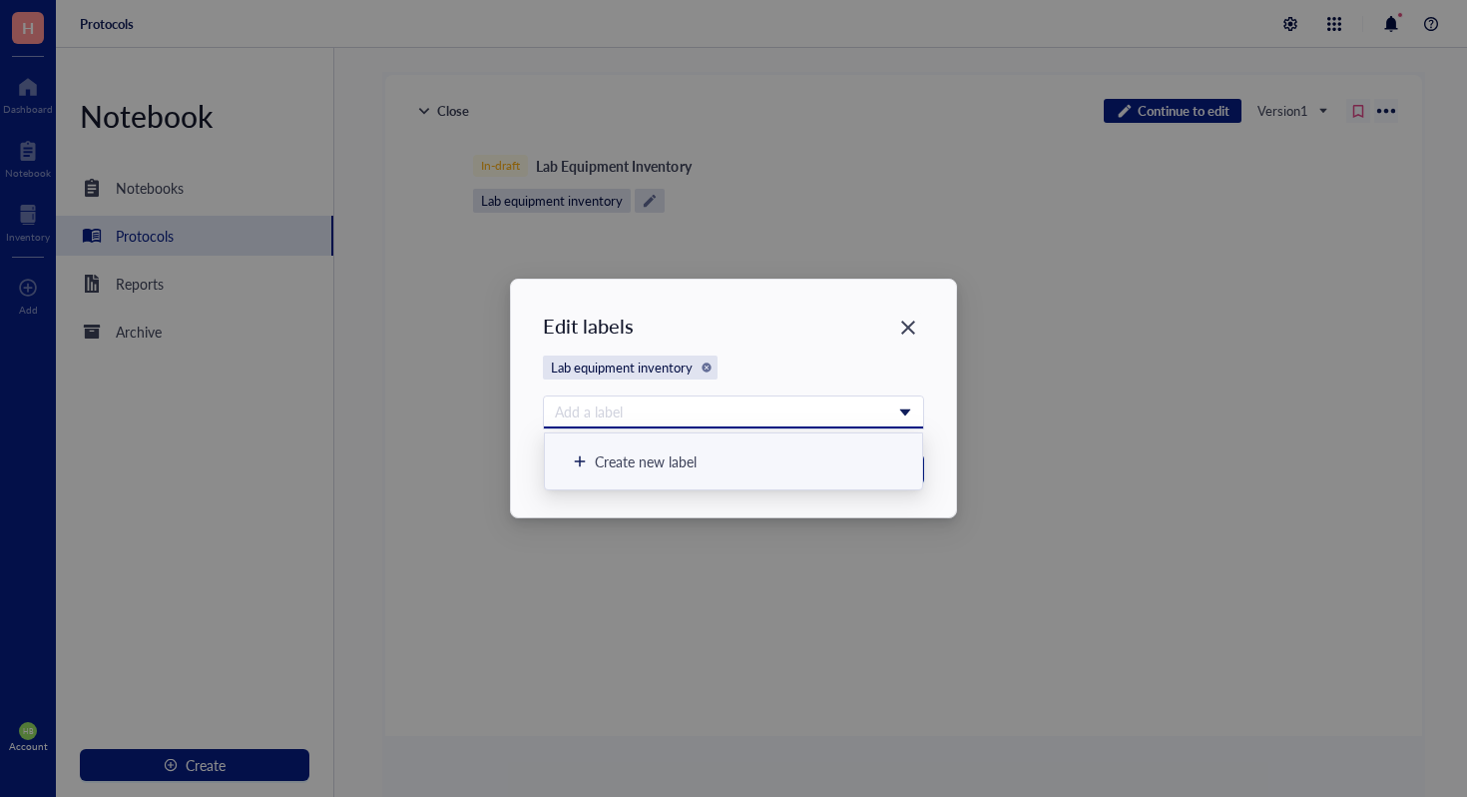
click at [774, 410] on div at bounding box center [723, 411] width 352 height 28
click at [921, 472] on button "Save" at bounding box center [893, 469] width 61 height 32
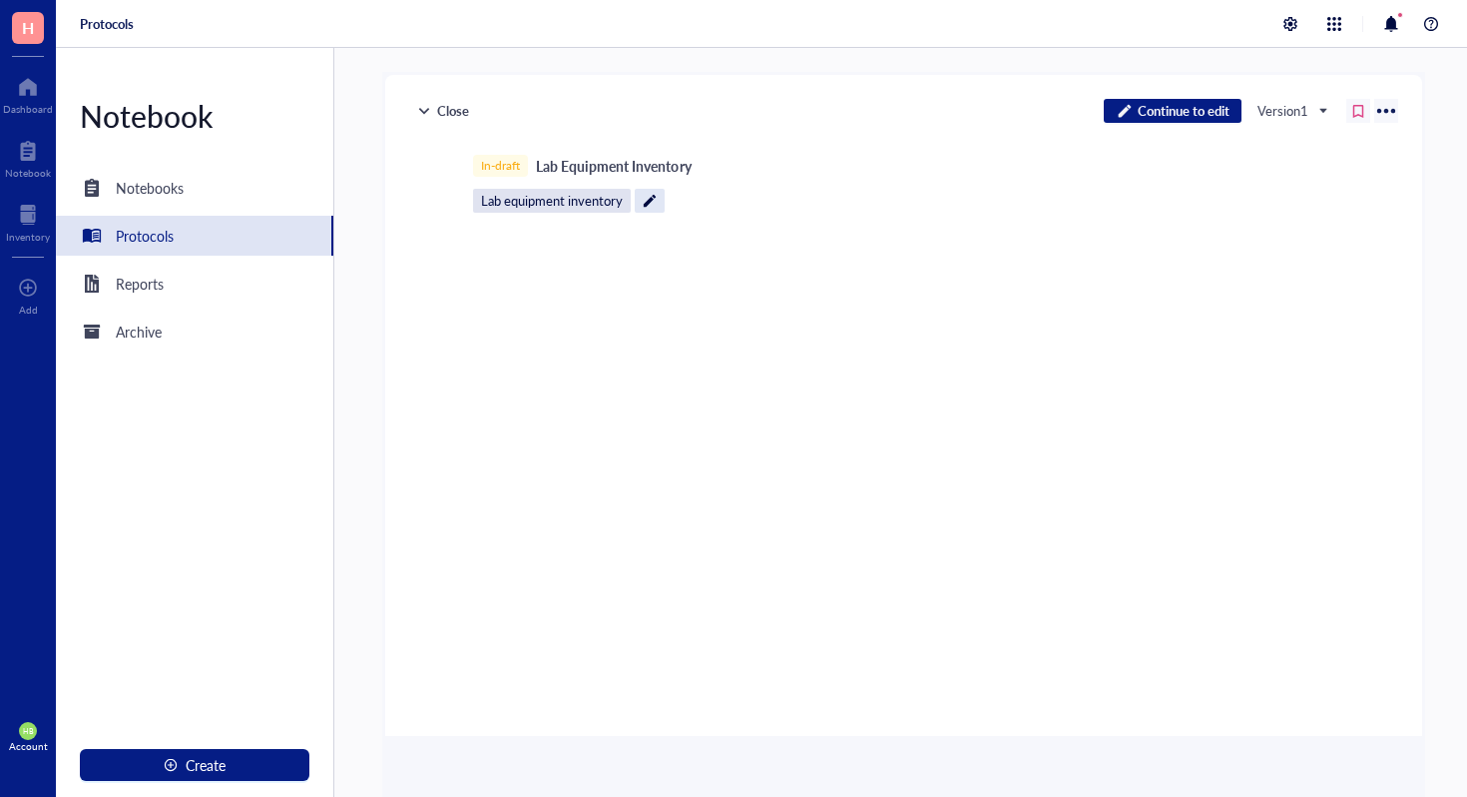
click at [659, 201] on span at bounding box center [650, 201] width 30 height 24
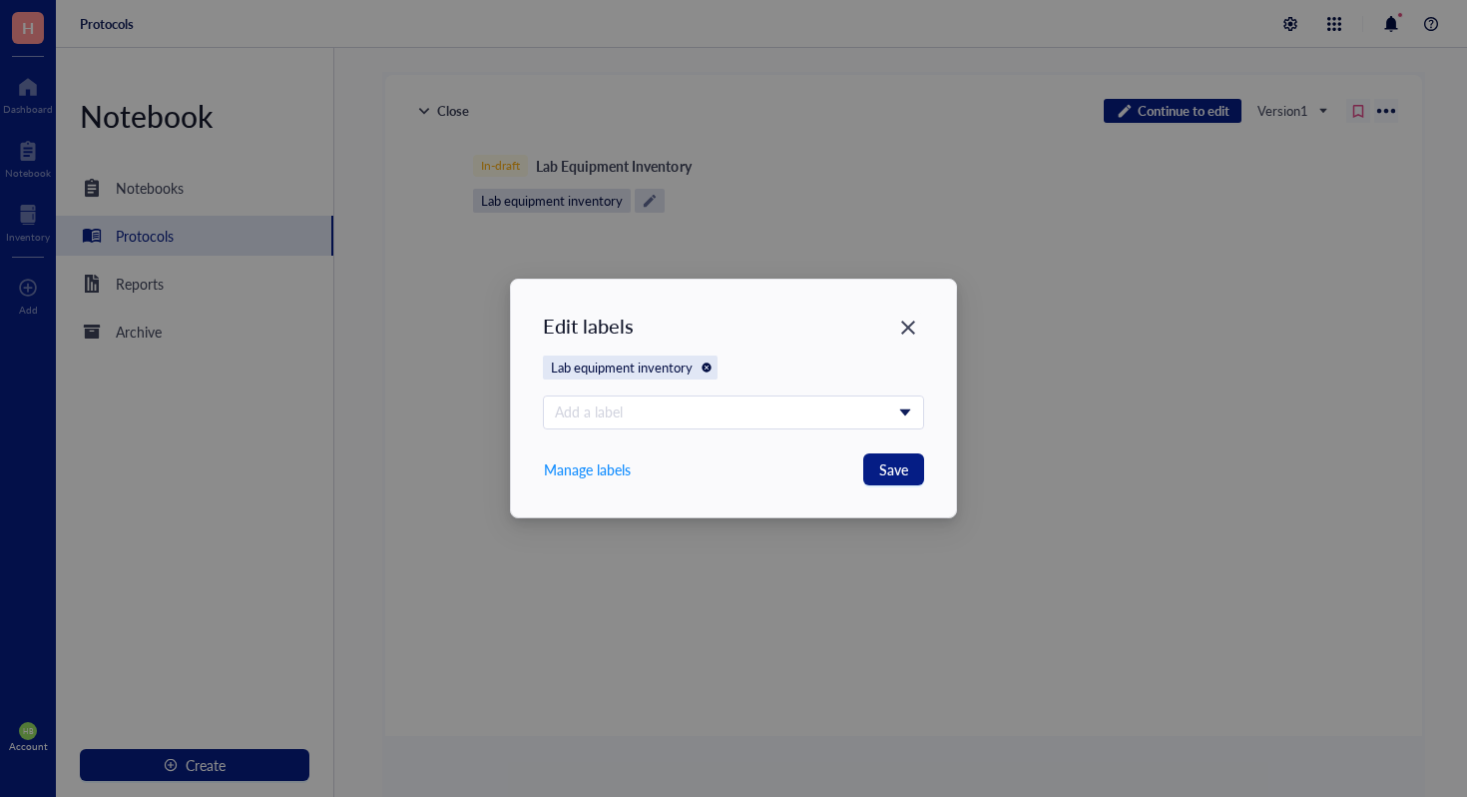
click at [708, 370] on icon "Close" at bounding box center [706, 366] width 9 height 9
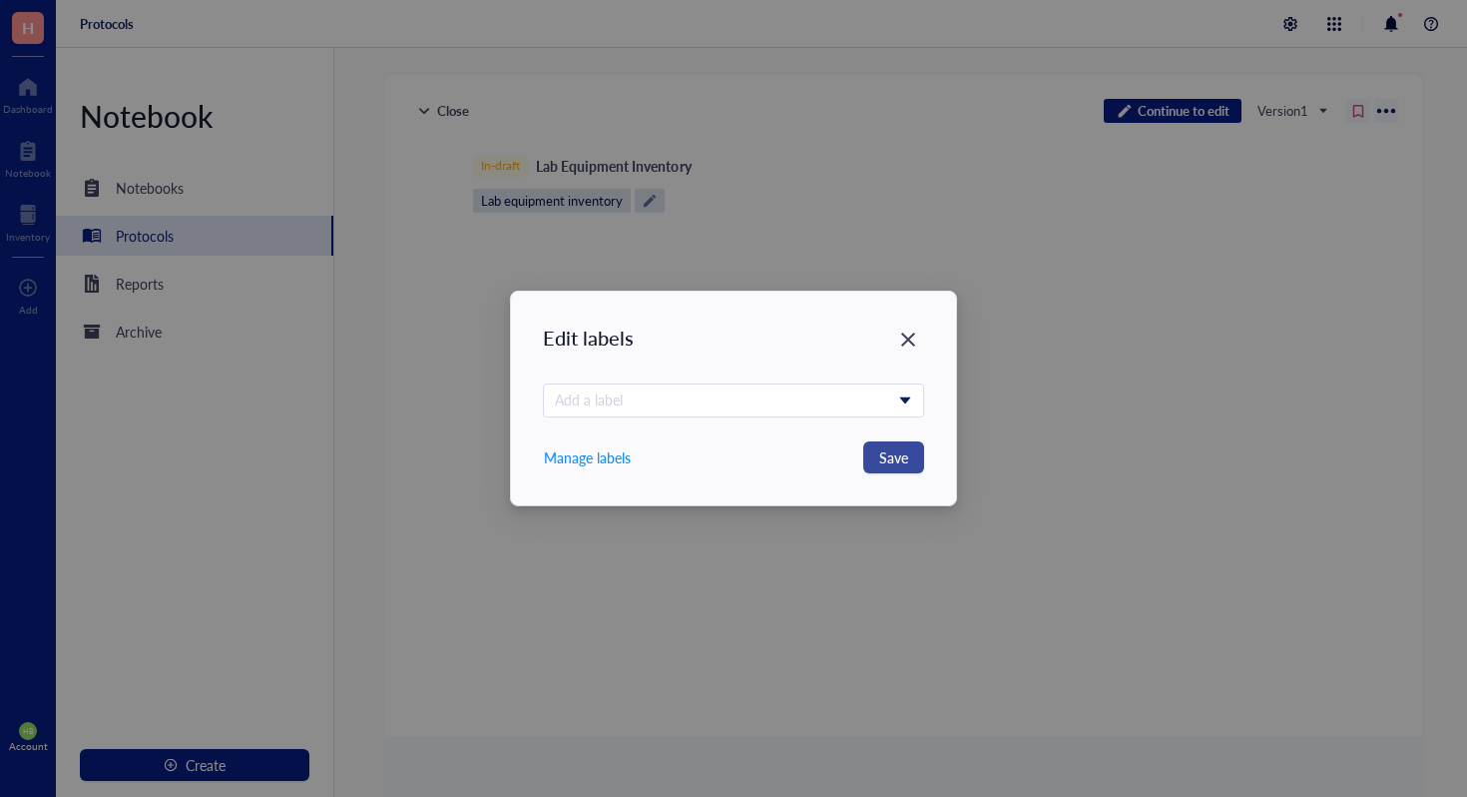
click at [909, 458] on button "Save" at bounding box center [893, 457] width 61 height 32
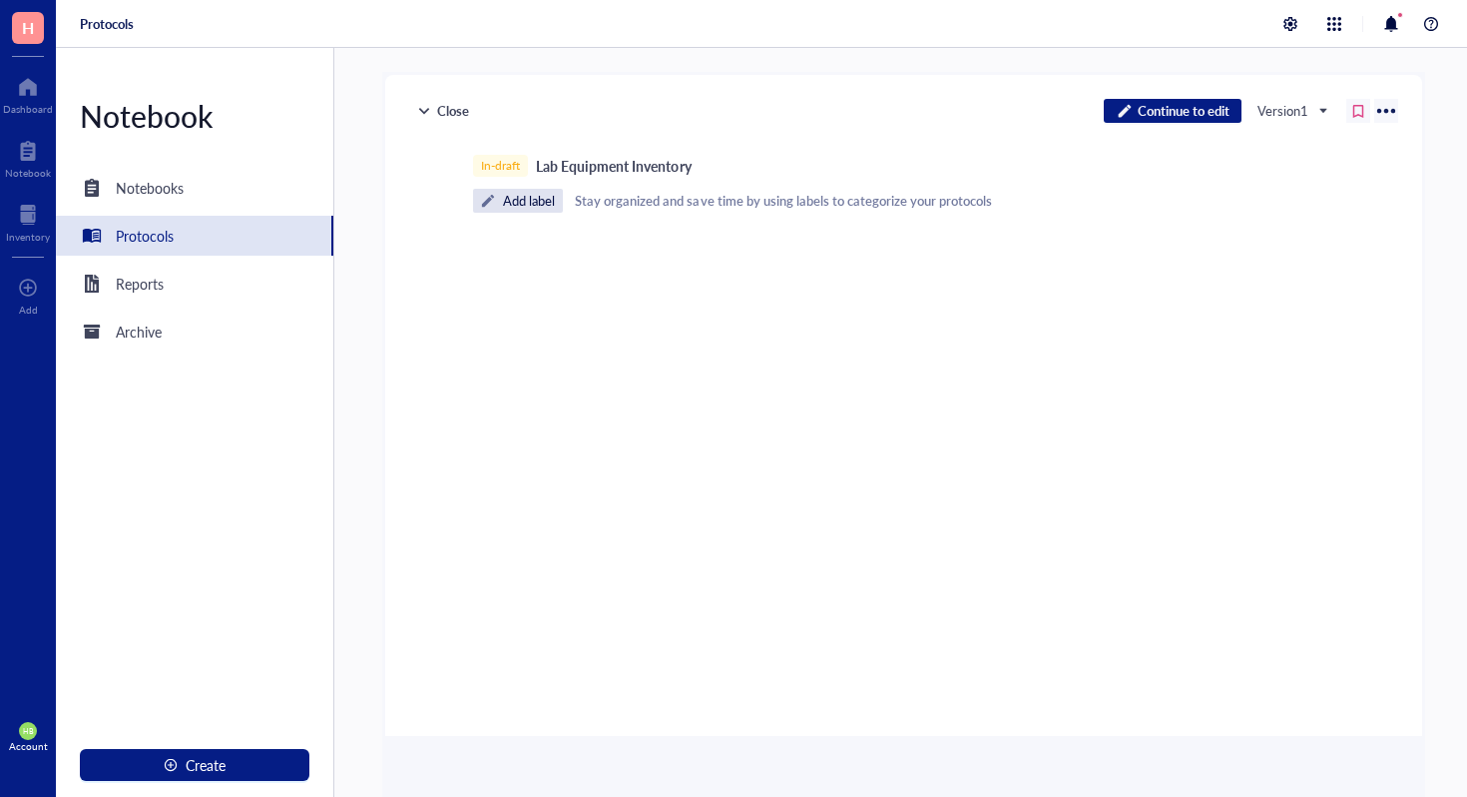
click at [722, 255] on div "﻿" at bounding box center [900, 250] width 711 height 18
click at [279, 774] on button "Create" at bounding box center [195, 765] width 230 height 32
click at [700, 373] on div "﻿" at bounding box center [900, 429] width 711 height 385
click at [1311, 108] on span "Version 1" at bounding box center [1292, 111] width 69 height 18
click at [1319, 106] on span "Version 1" at bounding box center [1292, 111] width 69 height 18
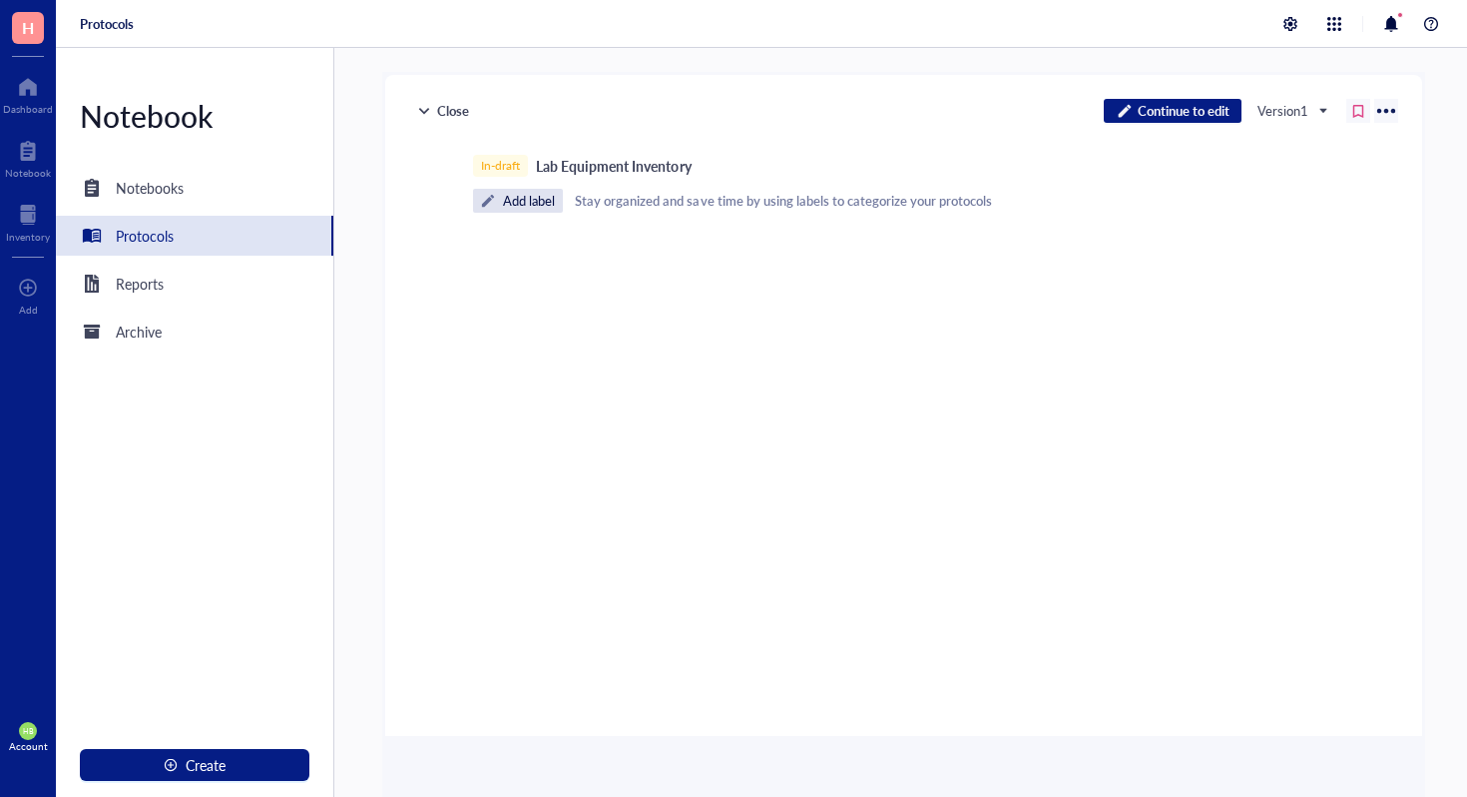
click at [1378, 112] on div at bounding box center [1386, 111] width 32 height 32
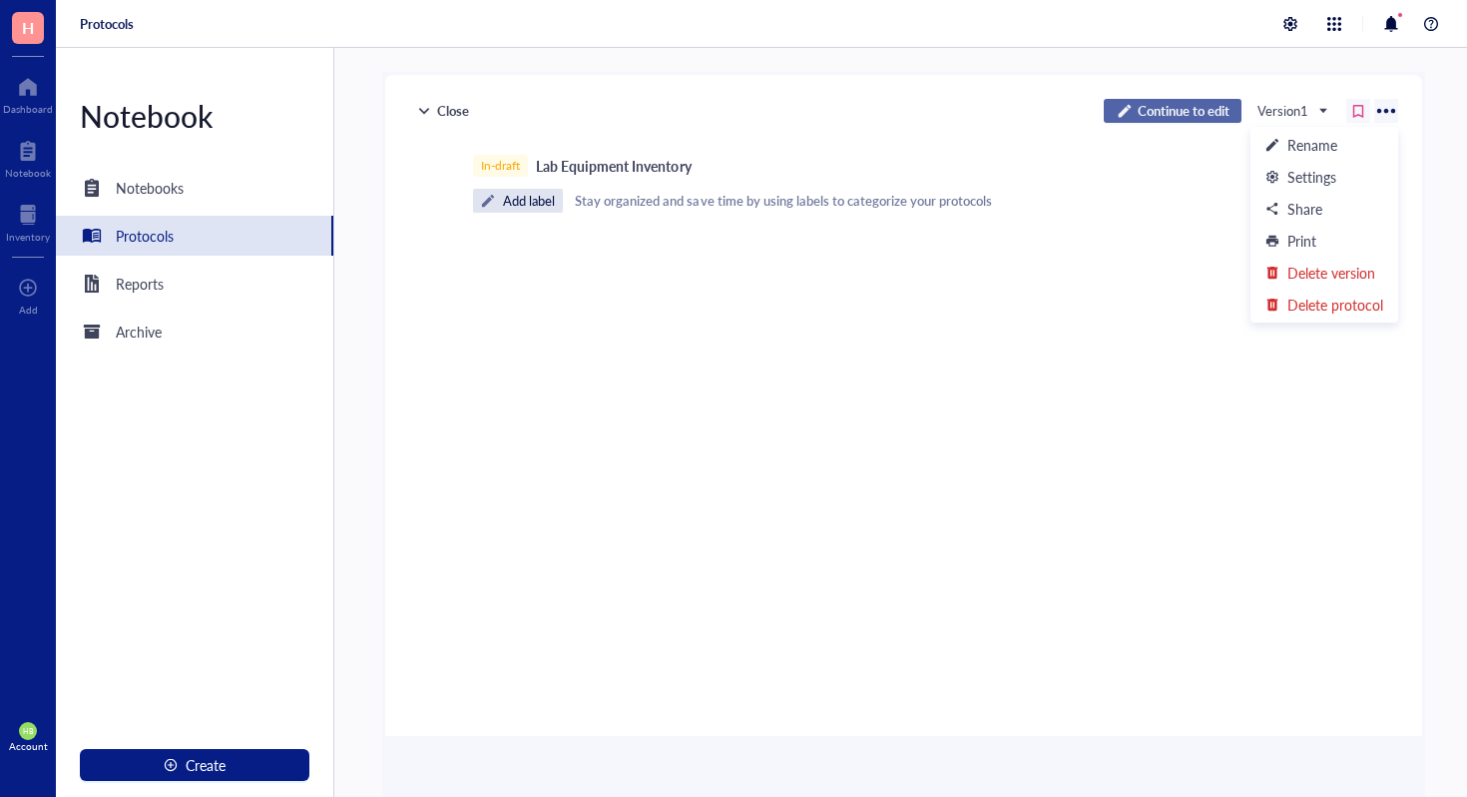
click at [1138, 107] on span "Continue to edit" at bounding box center [1184, 111] width 92 height 18
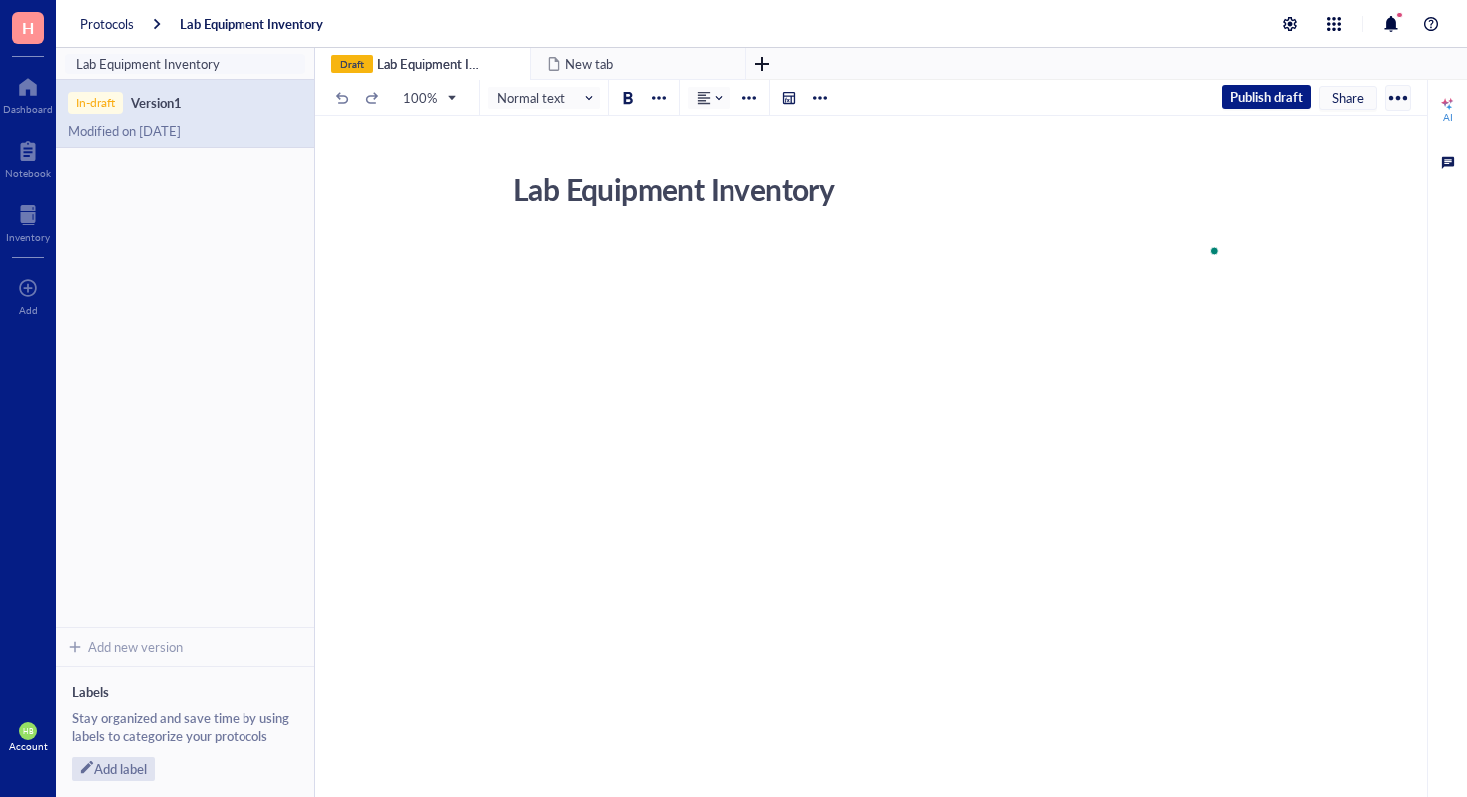
click at [668, 101] on div at bounding box center [659, 98] width 24 height 24
click at [807, 99] on div "100% Normal text" at bounding box center [581, 97] width 501 height 35
click at [809, 98] on div at bounding box center [821, 98] width 24 height 24
click at [814, 98] on div at bounding box center [821, 98] width 14 height 14
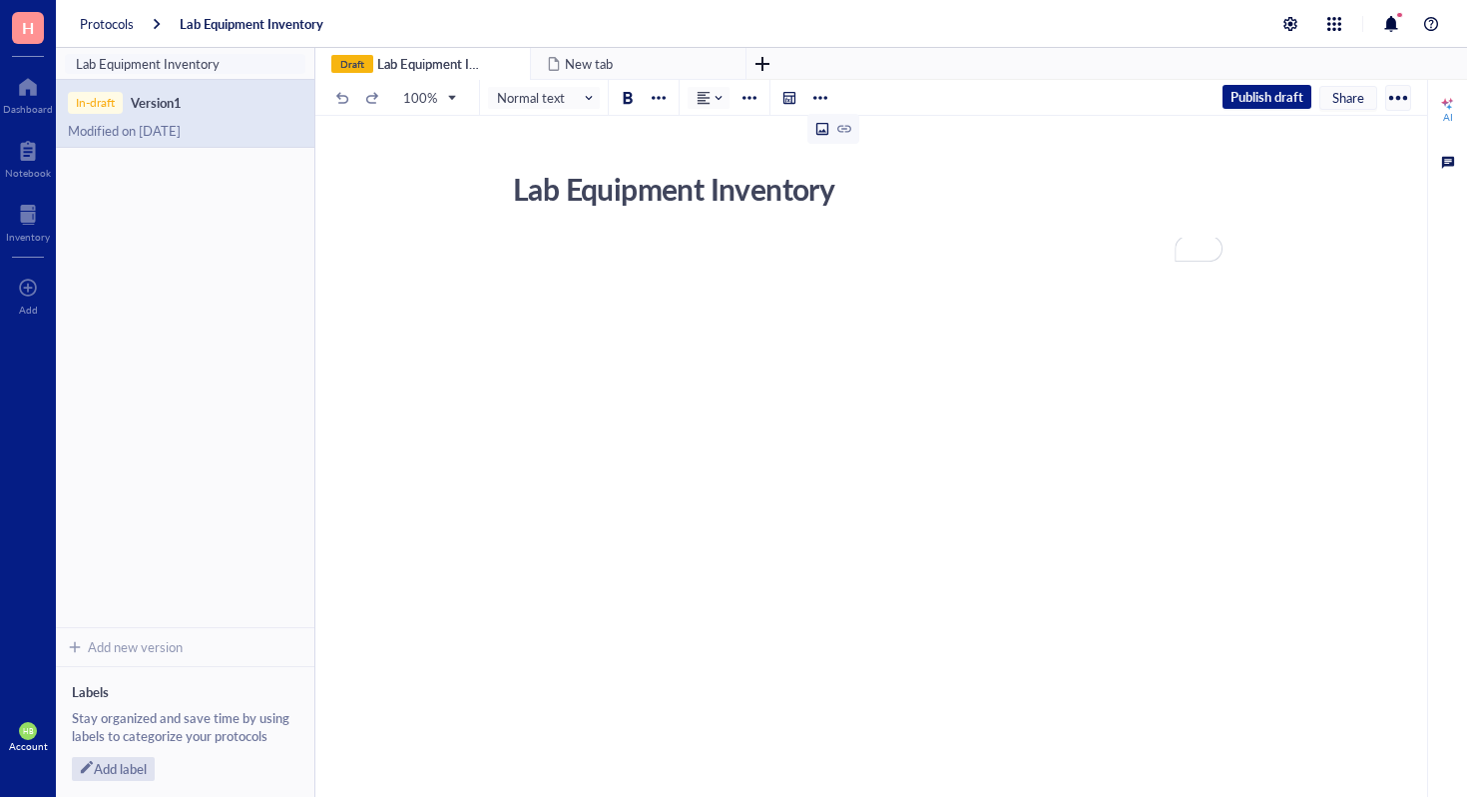
click at [841, 126] on div at bounding box center [834, 129] width 52 height 30
click at [798, 100] on button at bounding box center [790, 98] width 22 height 22
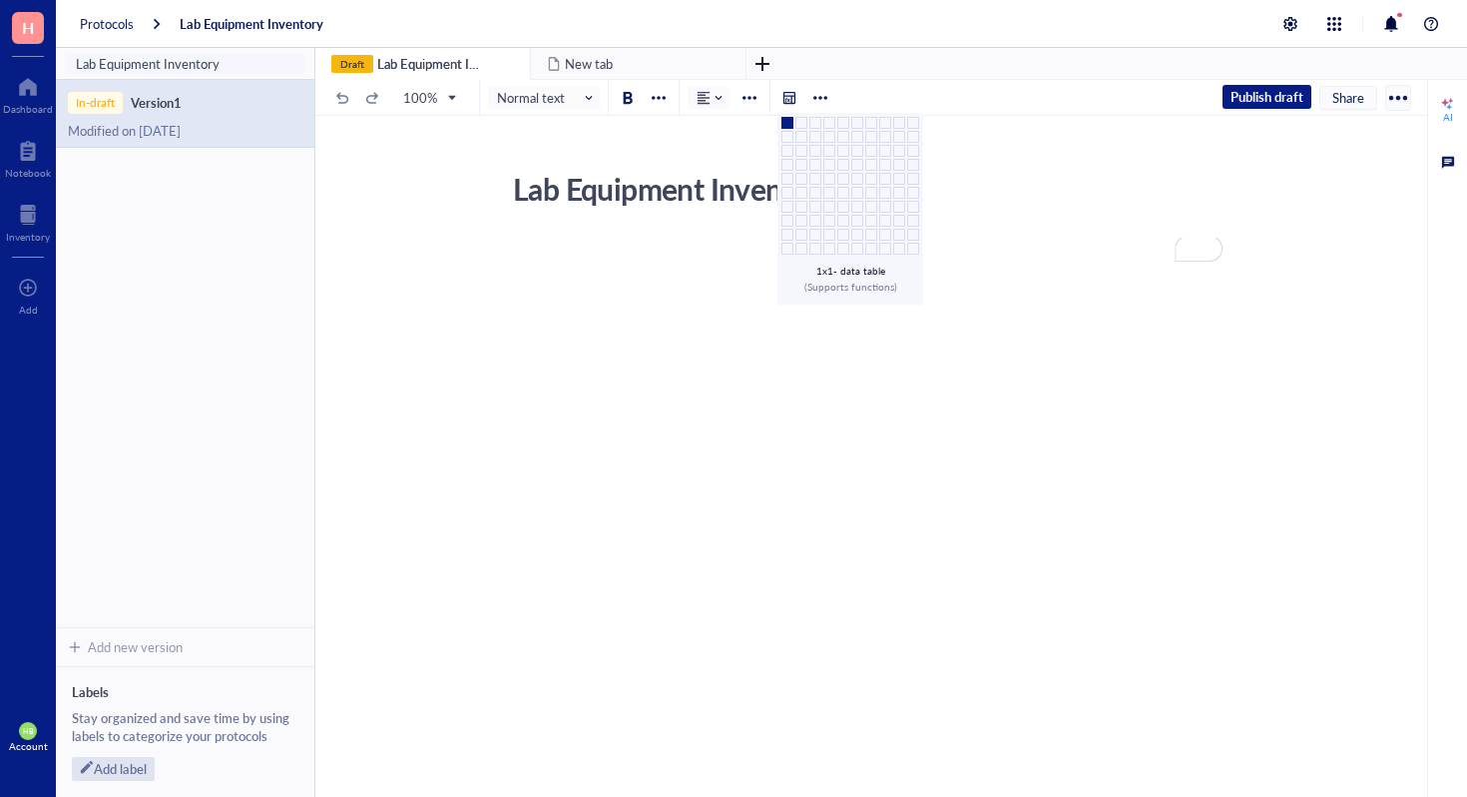
click at [821, 95] on div at bounding box center [821, 98] width 14 height 14
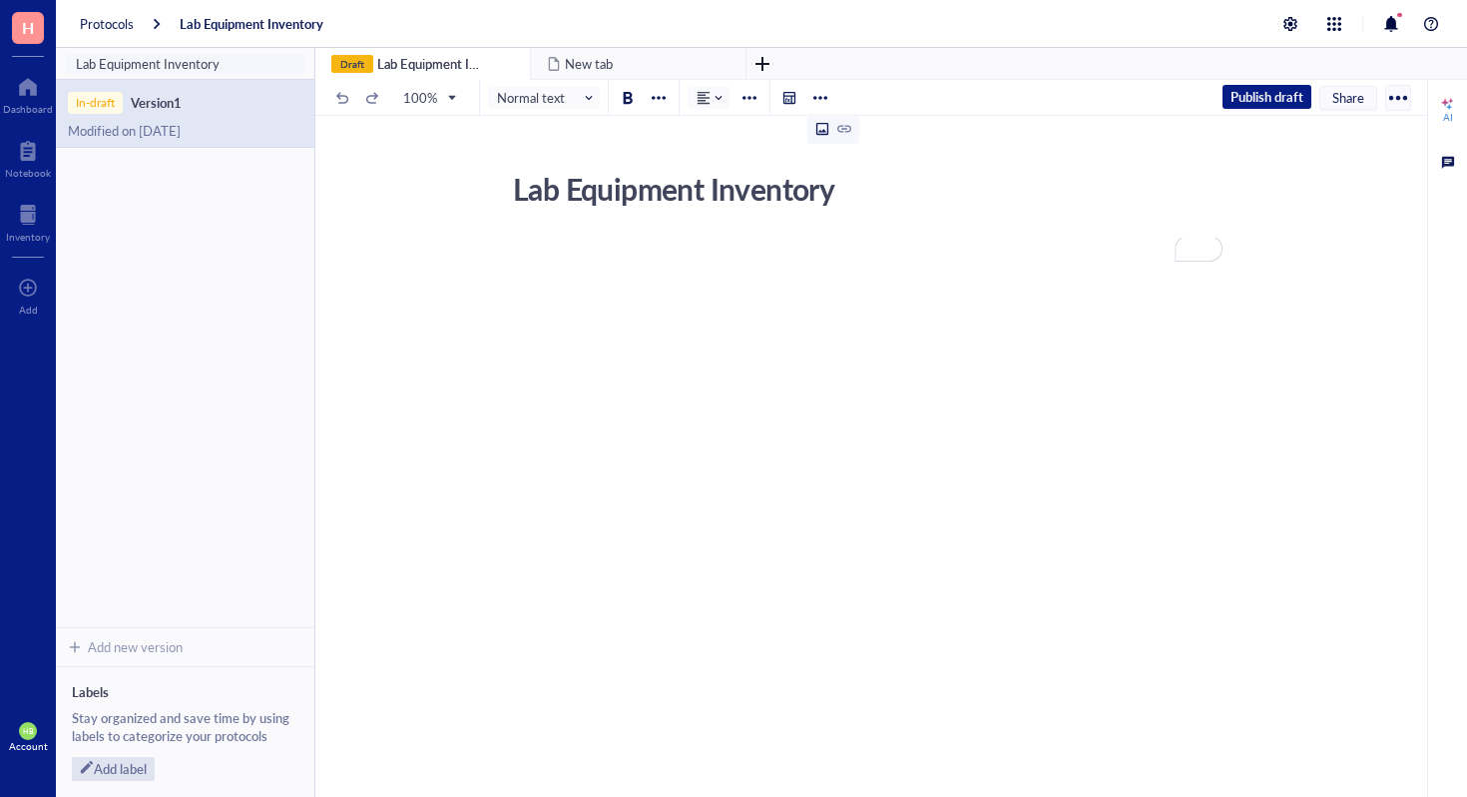
click at [825, 128] on icon at bounding box center [823, 129] width 14 height 14
click at [796, 253] on div "﻿ Upload a file" at bounding box center [867, 255] width 711 height 34
click at [1204, 276] on div "To enrich screen reader interactions, please activate Accessibility in Grammarl…" at bounding box center [1206, 281] width 18 height 18
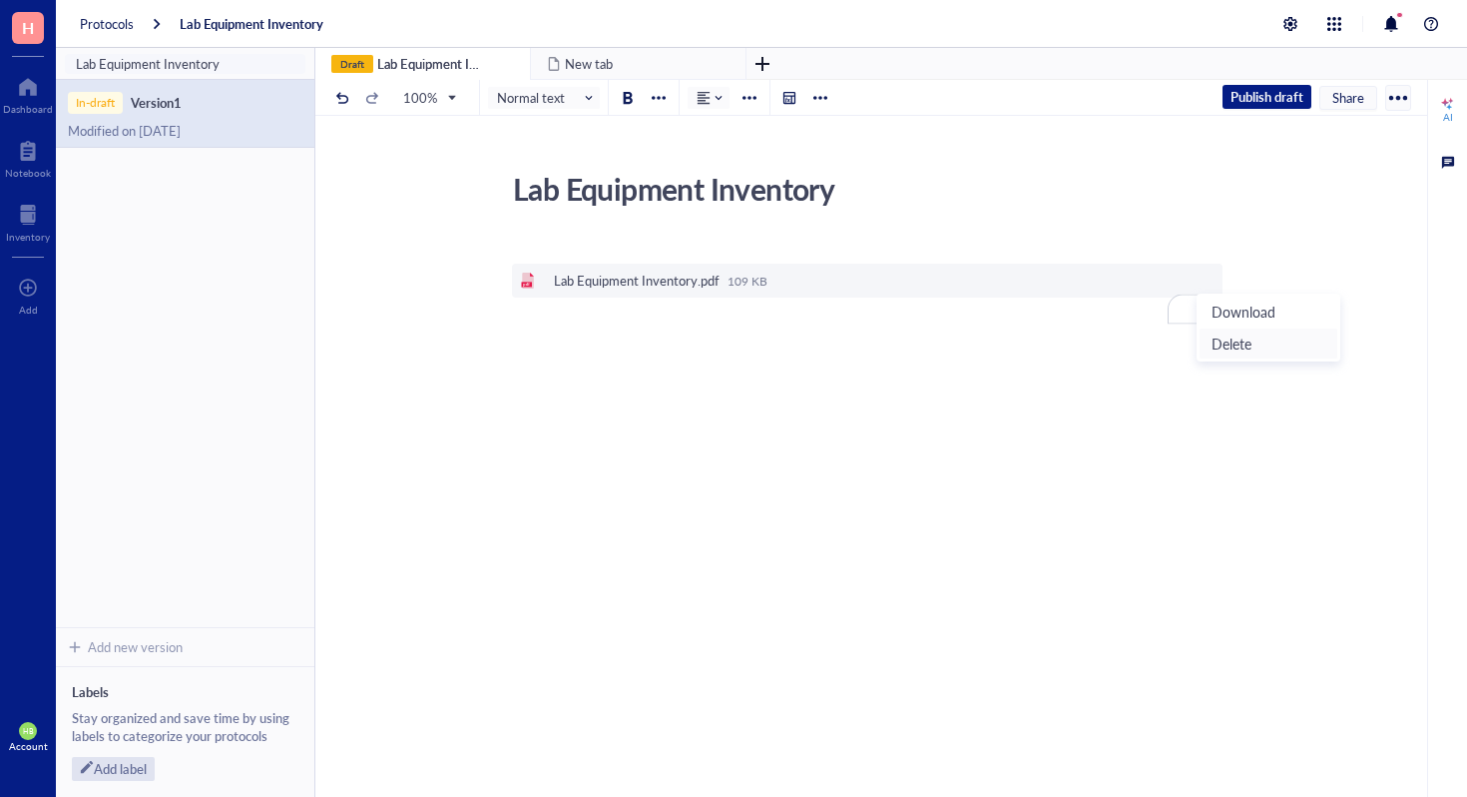
click at [1229, 335] on span "Delete" at bounding box center [1269, 343] width 114 height 22
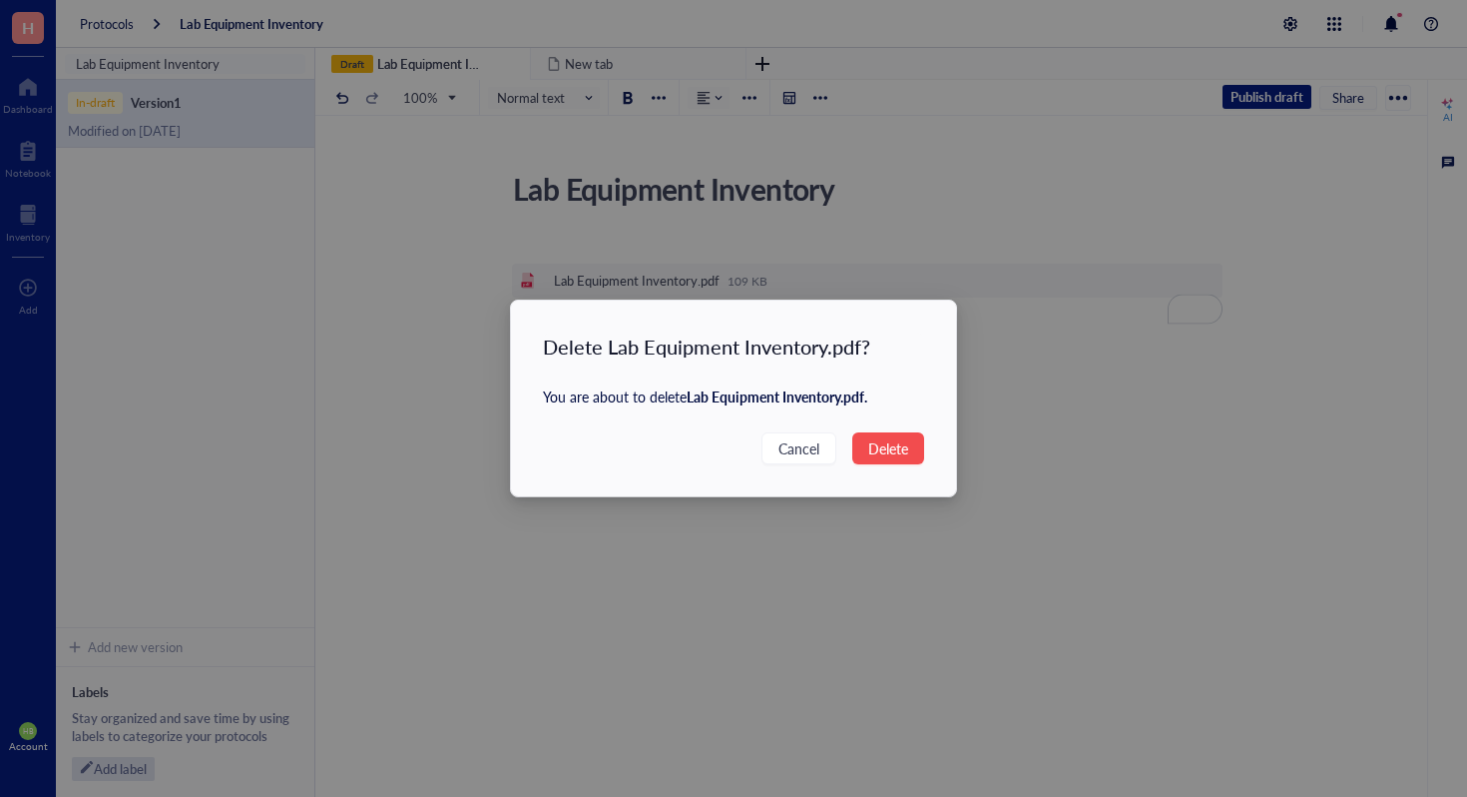
click at [895, 453] on span "Delete" at bounding box center [888, 448] width 40 height 22
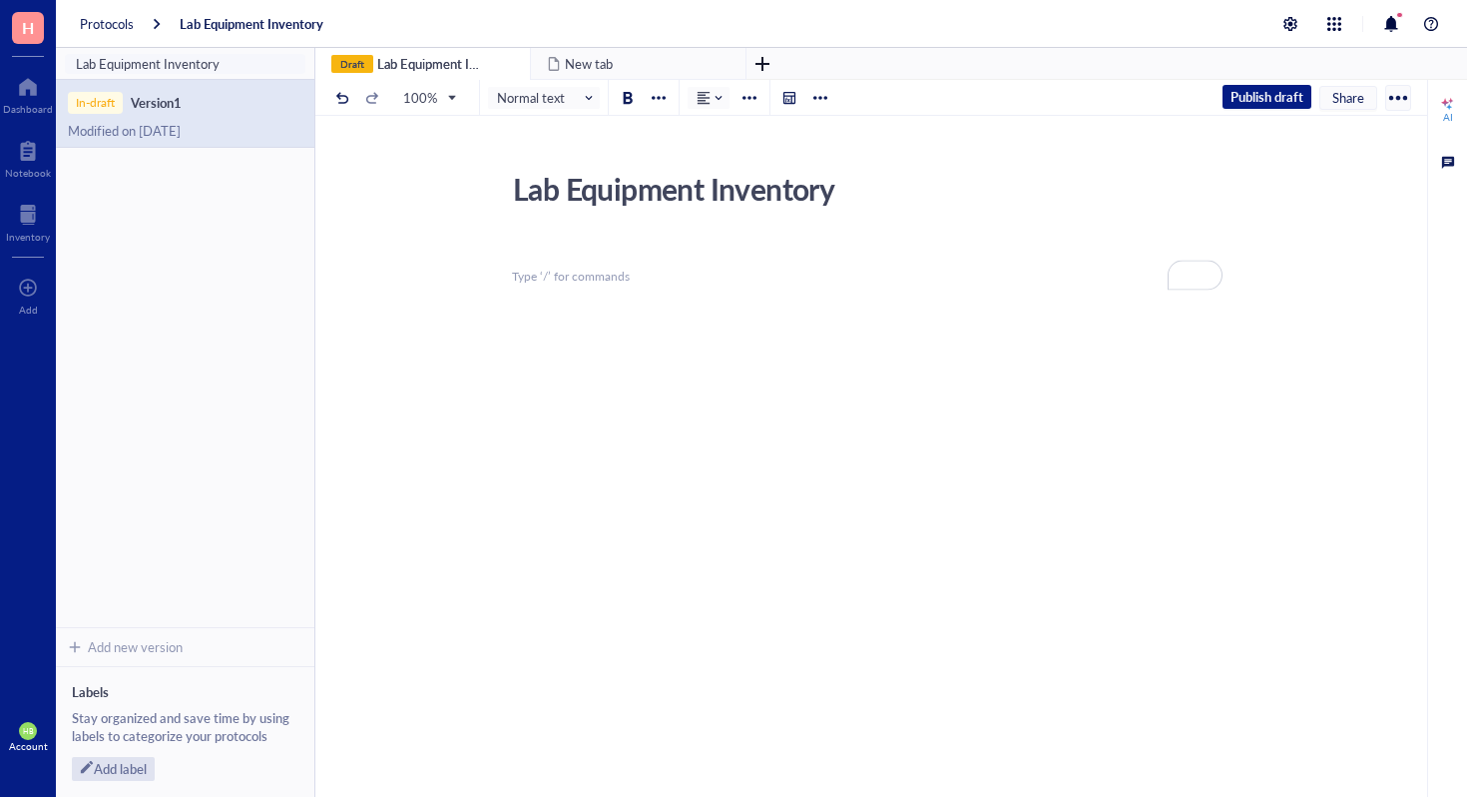
click at [681, 290] on div "﻿ ﻿ Type ‘/’ for commands" at bounding box center [867, 443] width 711 height 411
click at [816, 99] on div at bounding box center [821, 98] width 14 height 14
click at [816, 147] on div "Lab Equipment Inventory Lab Equipment Inventory ﻿ ﻿ Type ‘/’ for commands" at bounding box center [867, 382] width 1104 height 533
click at [818, 129] on div "Lab Equipment Inventory Lab Equipment Inventory ﻿ ﻿ Type ‘/’ for commands" at bounding box center [867, 382] width 1104 height 533
click at [818, 97] on div at bounding box center [821, 98] width 14 height 14
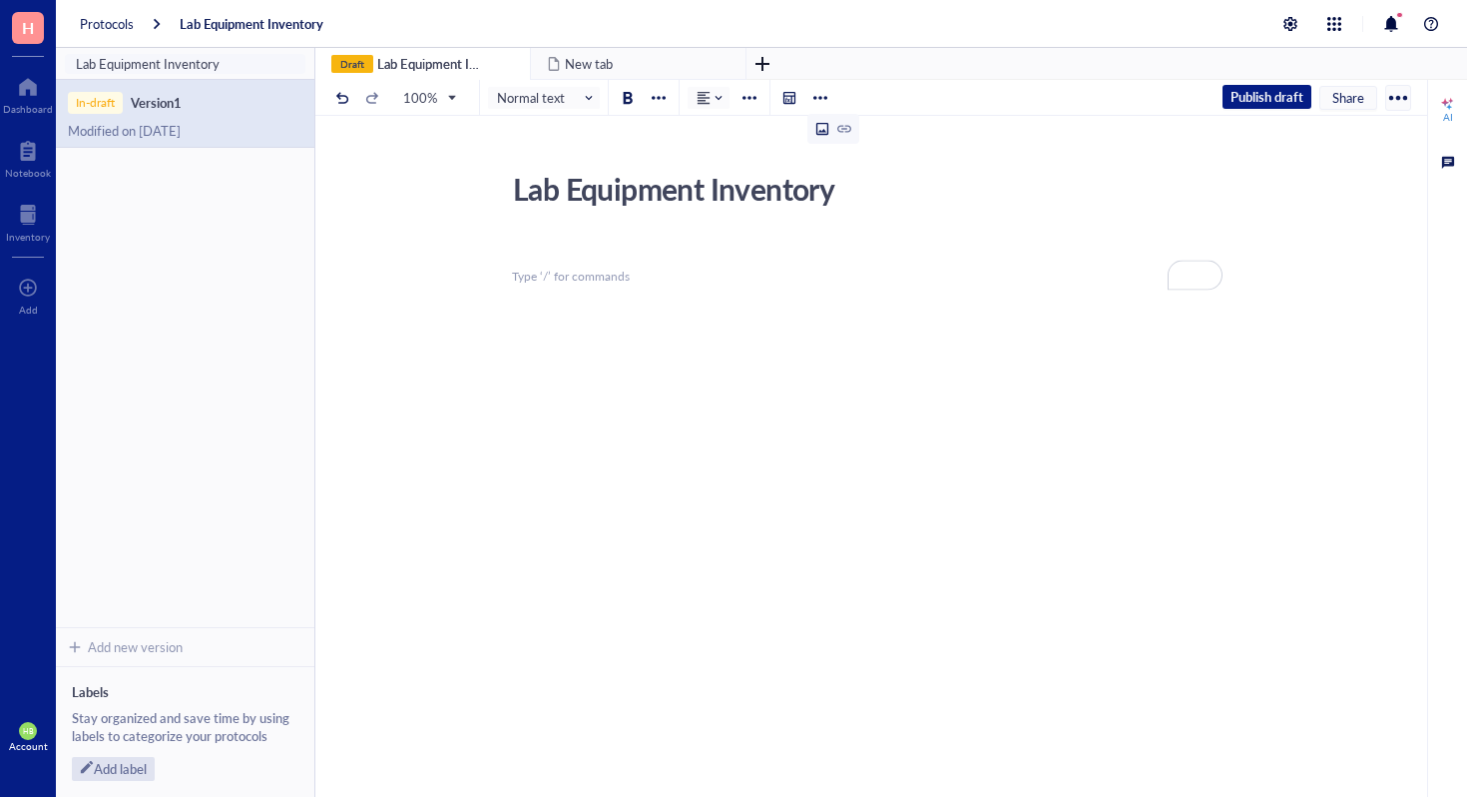
click at [818, 124] on icon at bounding box center [823, 129] width 14 height 14
click at [612, 290] on div "Upload a file" at bounding box center [589, 281] width 77 height 22
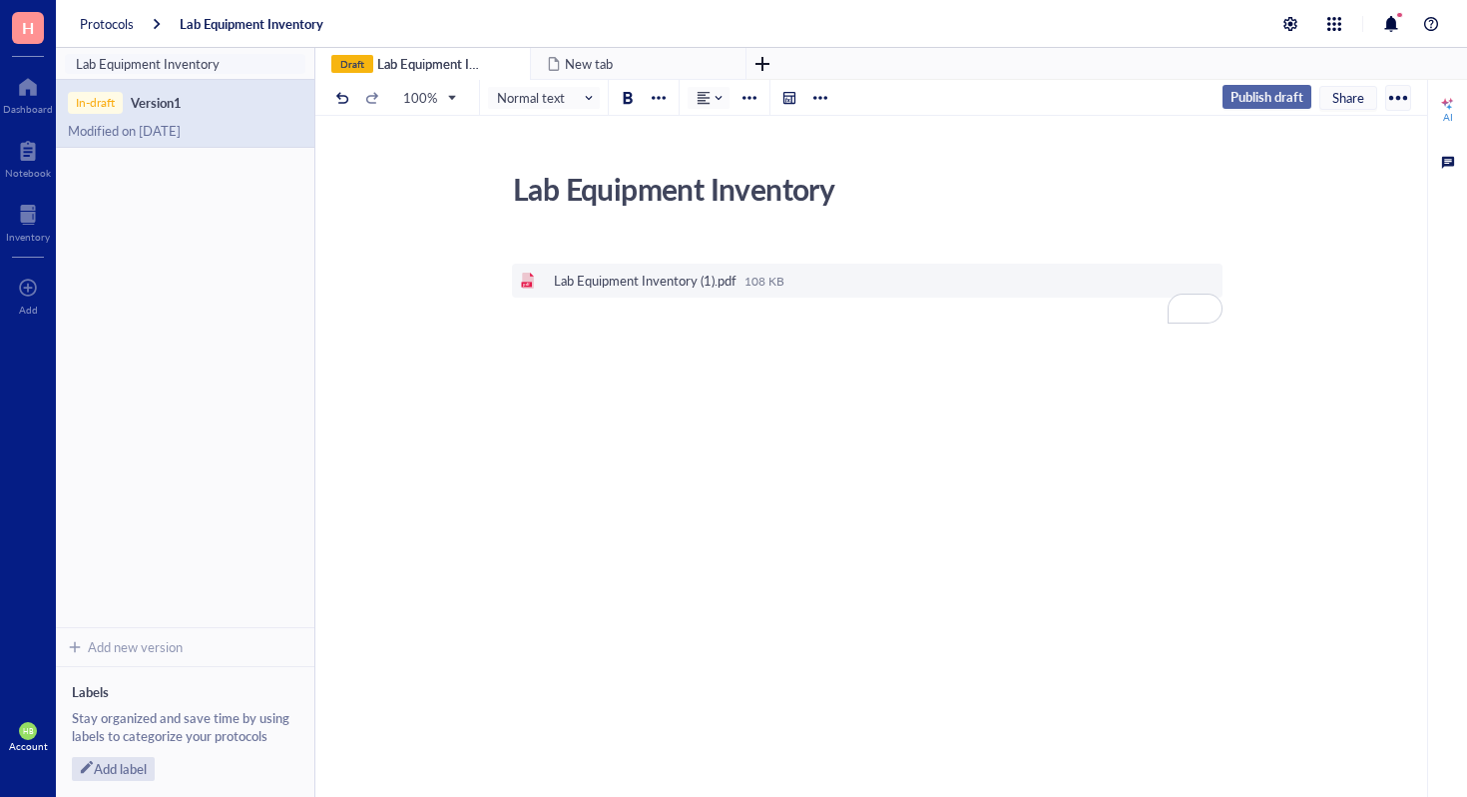
click at [1274, 94] on span "Publish draft" at bounding box center [1267, 97] width 73 height 18
